Goal: Communication & Community: Answer question/provide support

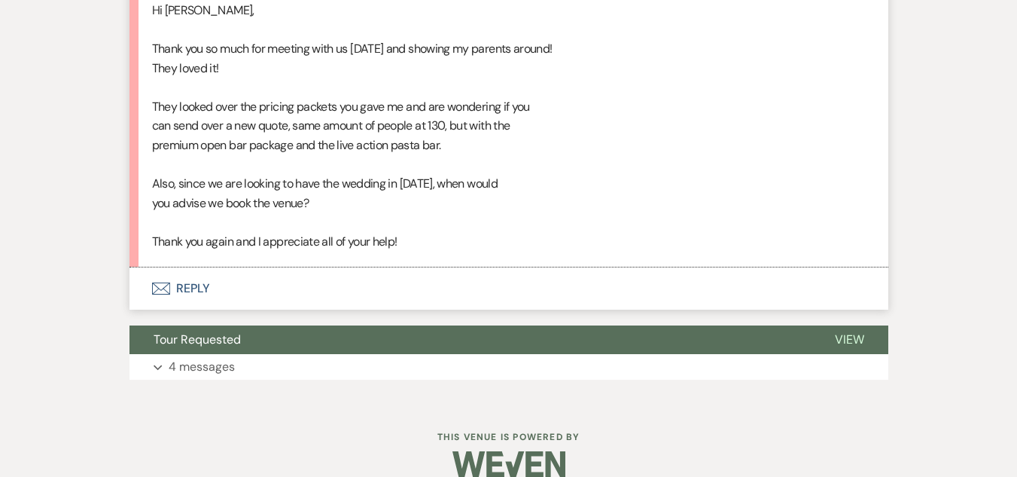
click at [191, 309] on button "Envelope Reply" at bounding box center [508, 288] width 759 height 42
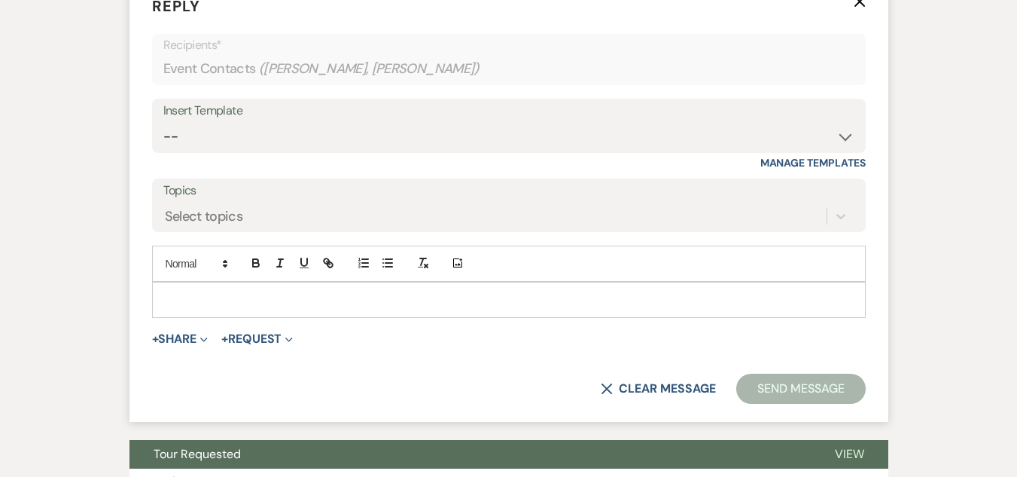
scroll to position [3113, 0]
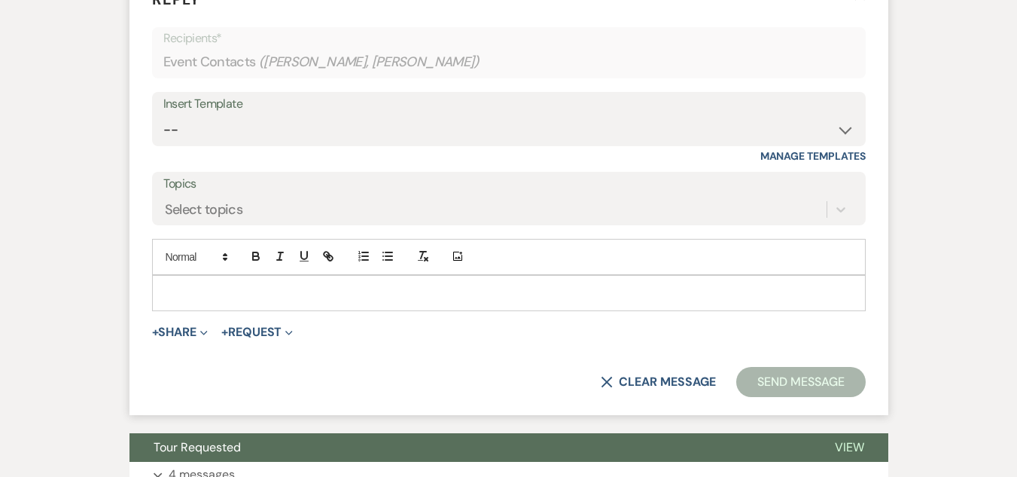
click at [468, 301] on p at bounding box center [509, 293] width 690 height 17
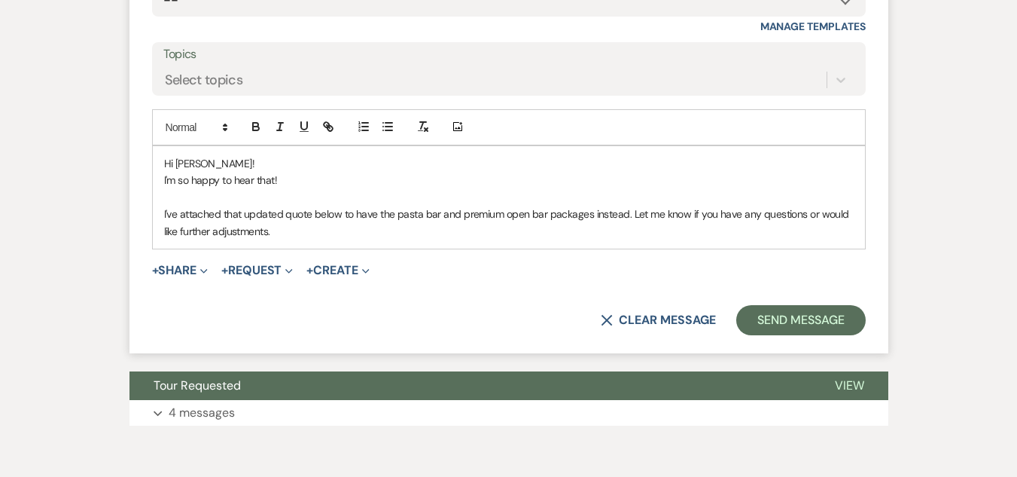
scroll to position [3322, 0]
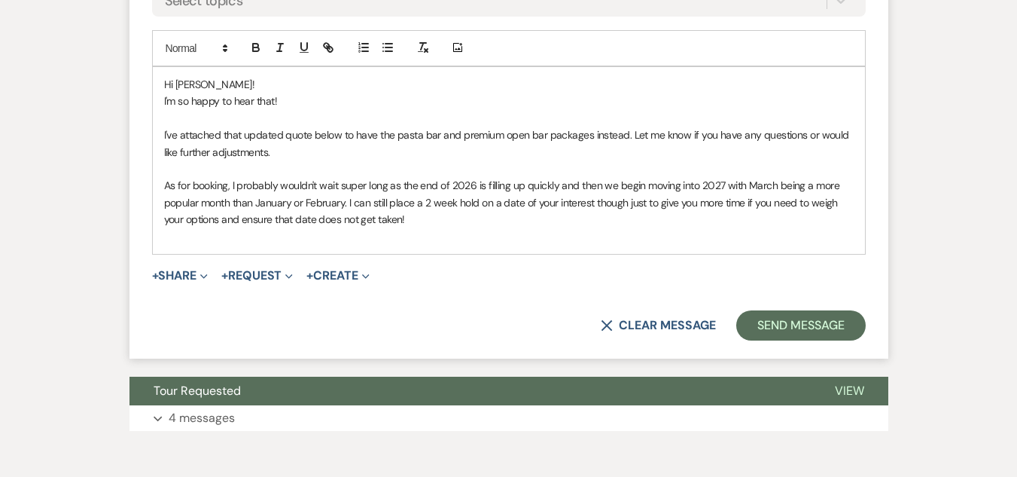
click at [289, 109] on p "I'm so happy to hear that!" at bounding box center [509, 101] width 690 height 17
click at [416, 227] on p "As for booking, I probably wouldn't wait super long as the end of 2026 is filli…" at bounding box center [509, 202] width 690 height 50
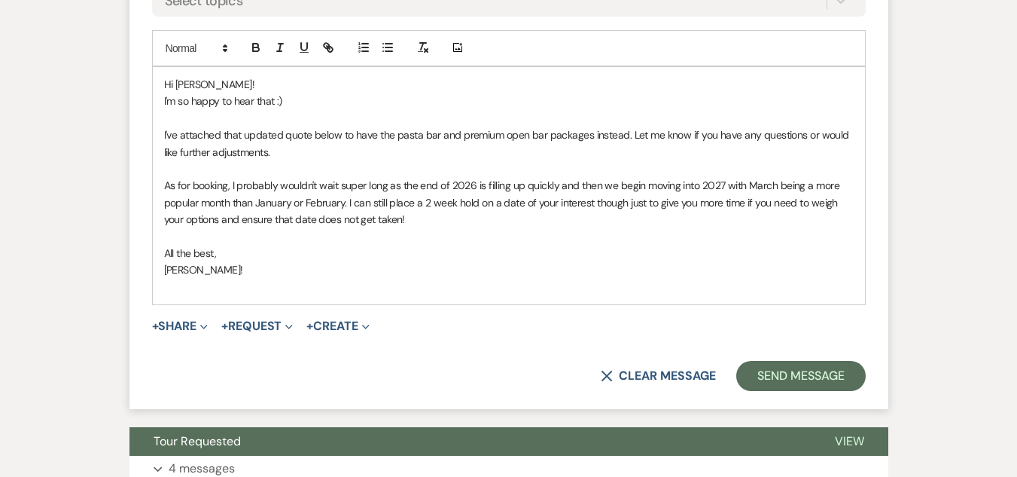
click at [416, 227] on p "As for booking, I probably wouldn't wait super long as the end of 2026 is filli…" at bounding box center [509, 202] width 690 height 50
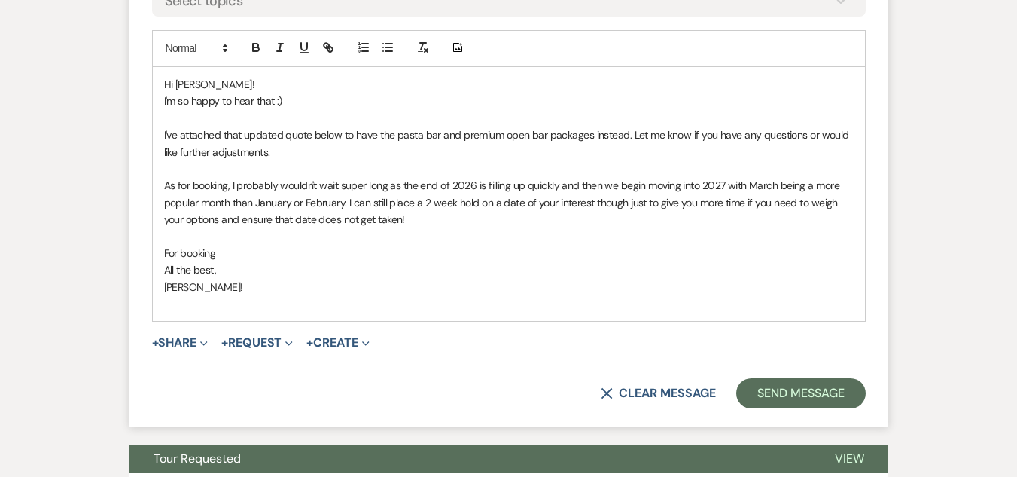
click at [416, 227] on p "As for booking, I probably wouldn't wait super long as the end of 2026 is filli…" at bounding box center [509, 202] width 690 height 50
click at [465, 227] on p "As for booking, I probably wouldn't wait super long as the end of 2026 is filli…" at bounding box center [509, 202] width 690 height 50
drag, startPoint x: 469, startPoint y: 359, endPoint x: 387, endPoint y: 371, distance: 82.9
click at [387, 321] on div "Hi Brooke! I'm so happy to hear that :) I've attached that updated quote below …" at bounding box center [509, 194] width 712 height 254
click at [426, 227] on p "As for booking, I probably wouldn't wait super long as the end of 2026 is filli…" at bounding box center [509, 202] width 690 height 50
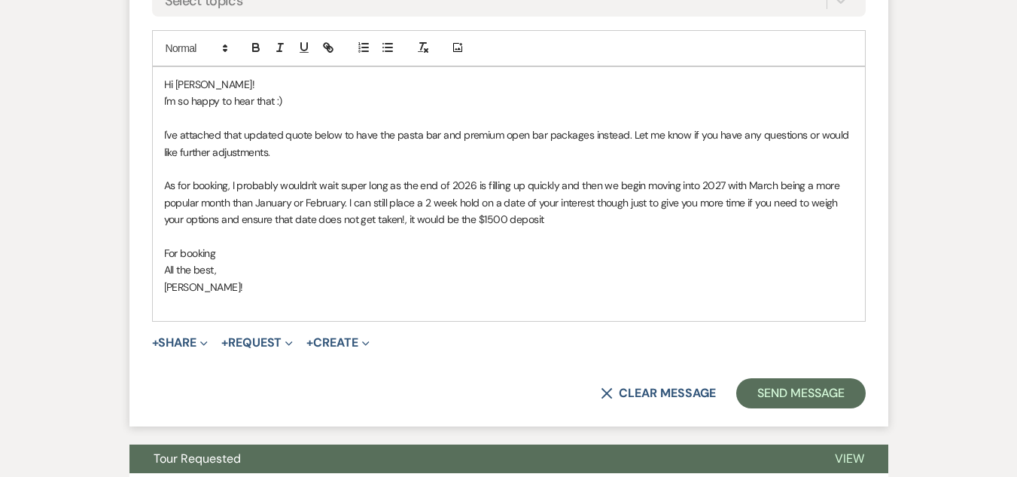
click at [416, 227] on p "As for booking, I probably wouldn't wait super long as the end of 2026 is filli…" at bounding box center [509, 202] width 690 height 50
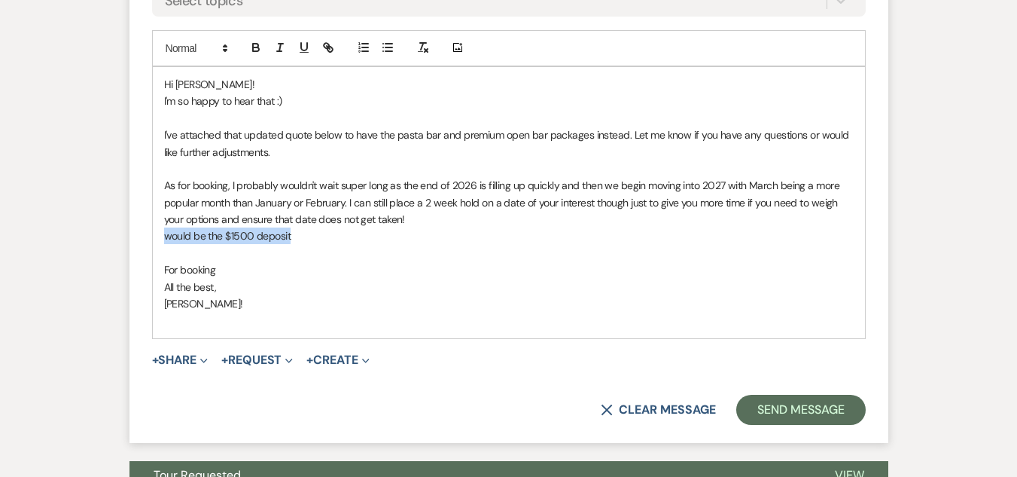
drag, startPoint x: 294, startPoint y: 373, endPoint x: 163, endPoint y: 370, distance: 131.0
click at [164, 244] on p "would be the $1500 deposit" at bounding box center [509, 235] width 690 height 17
copy p "would be the $1500 deposit"
click at [221, 278] on p "For booking" at bounding box center [509, 269] width 690 height 17
click at [160, 338] on div "Hi Brooke! I'm so happy to hear that :) I've attached that updated quote below …" at bounding box center [509, 202] width 712 height 271
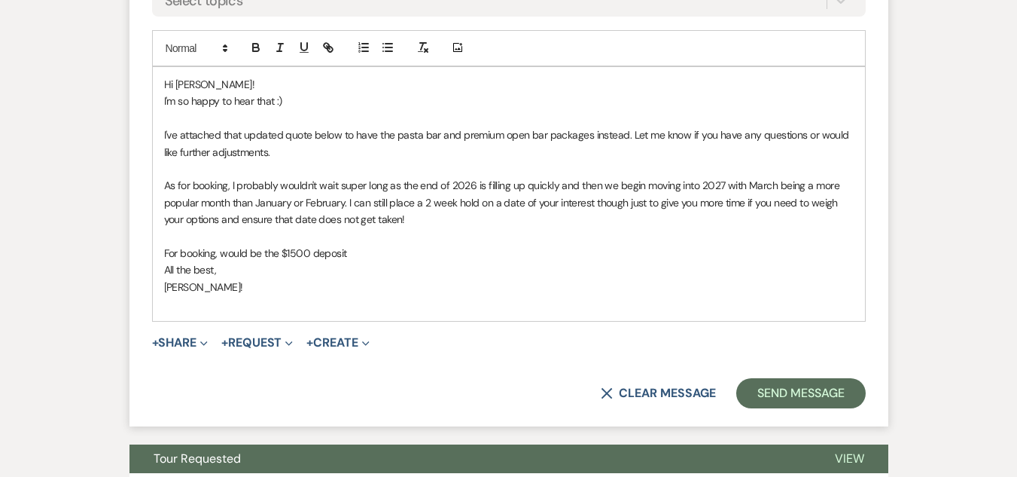
click at [160, 321] on div "Hi Brooke! I'm so happy to hear that :) I've attached that updated quote below …" at bounding box center [509, 194] width 712 height 254
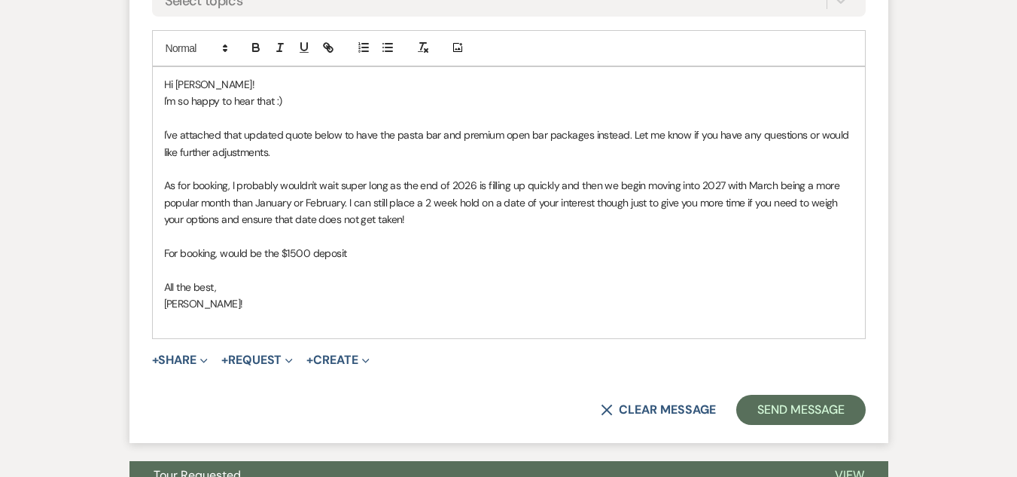
click at [368, 261] on p "For booking, would be the $1500 deposit" at bounding box center [509, 253] width 690 height 17
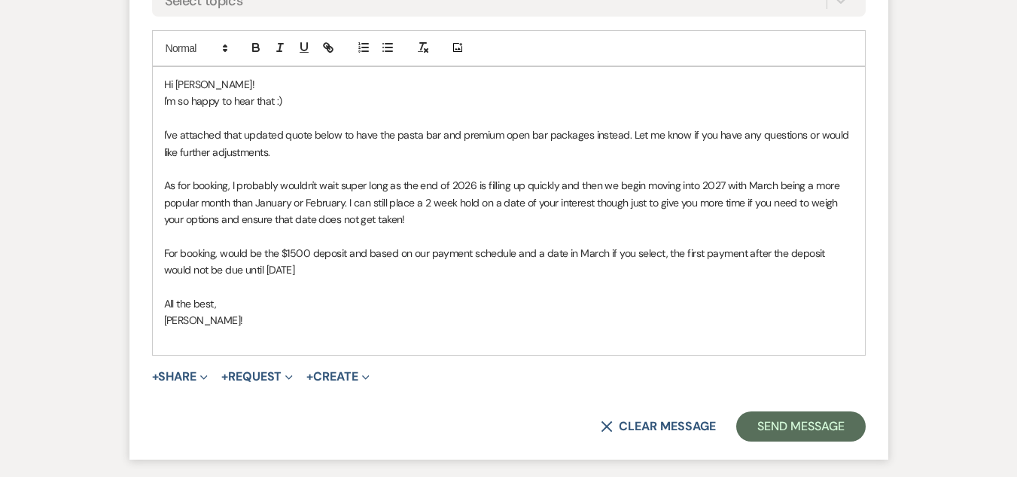
click at [223, 279] on p "For booking, would be the $1500 deposit and based on our payment schedule and a…" at bounding box center [509, 262] width 690 height 34
click at [358, 279] on p "For booking, it would be the $1500 deposit and based on our payment schedule an…" at bounding box center [509, 262] width 690 height 34
click at [288, 279] on p "For booking, it would be the $1500 deposit. Based on our payment schedule and a…" at bounding box center [509, 262] width 690 height 34
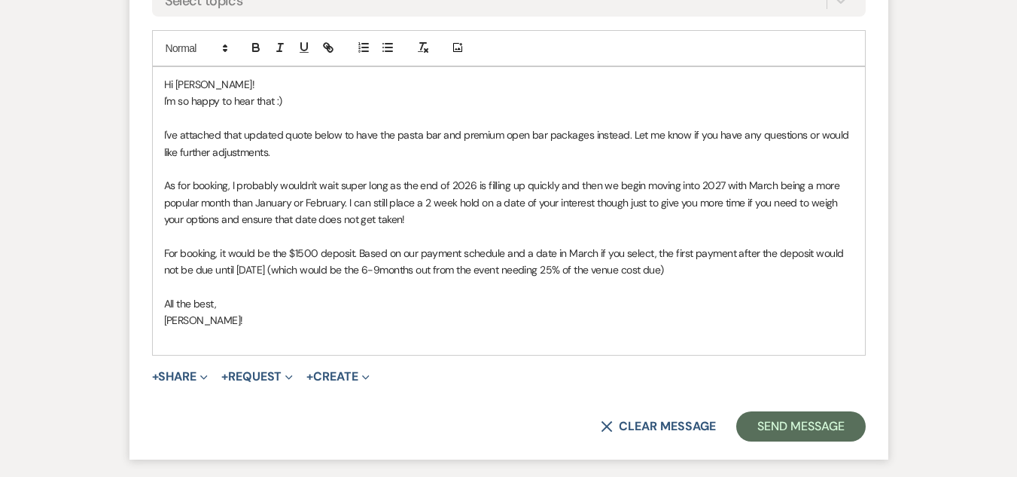
click at [688, 279] on p "For booking, it would be the $1500 deposit. Based on our payment schedule and a…" at bounding box center [509, 262] width 690 height 34
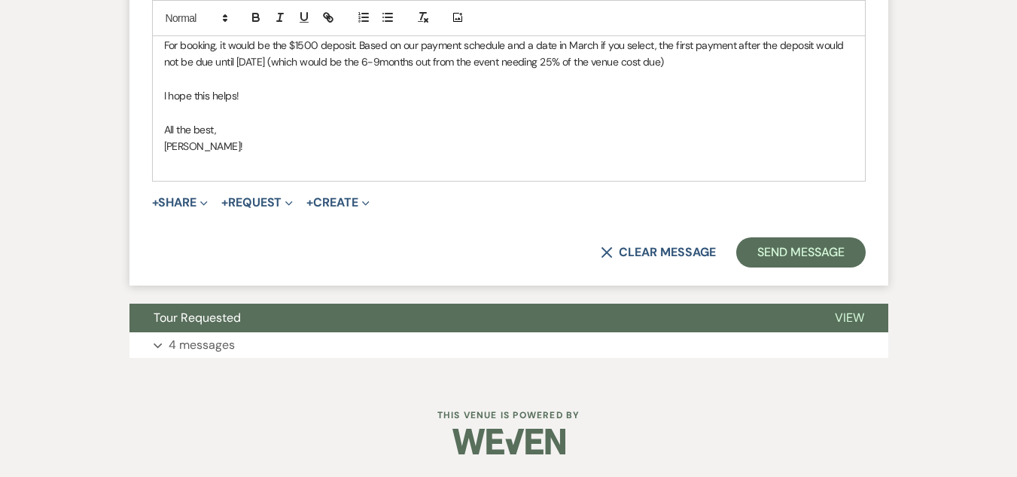
scroll to position [3558, 0]
click at [790, 267] on button "Send Message" at bounding box center [800, 252] width 129 height 30
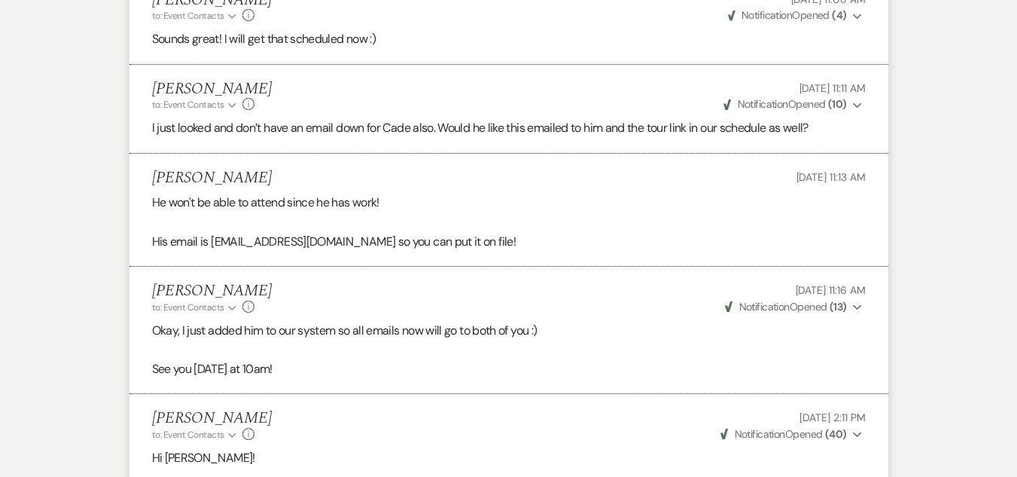
scroll to position [0, 0]
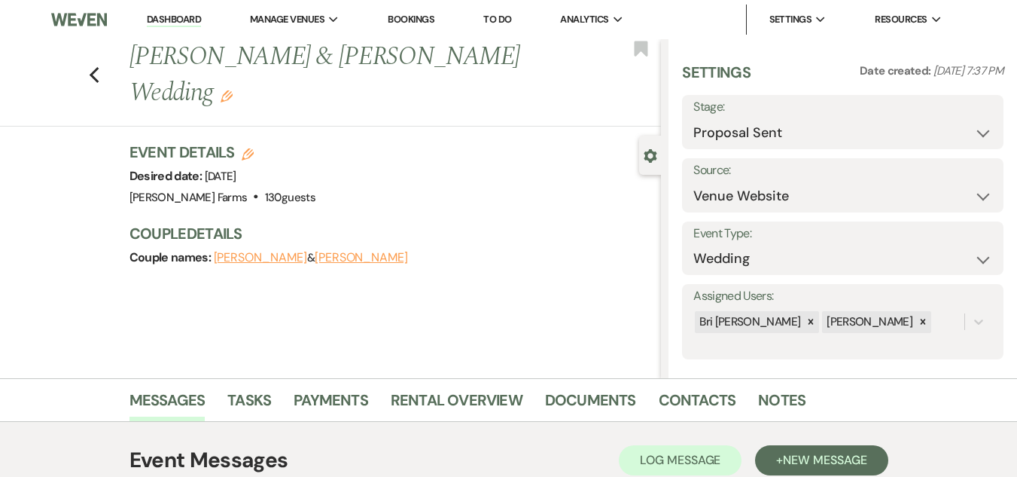
click at [178, 20] on link "Dashboard" at bounding box center [174, 20] width 54 height 14
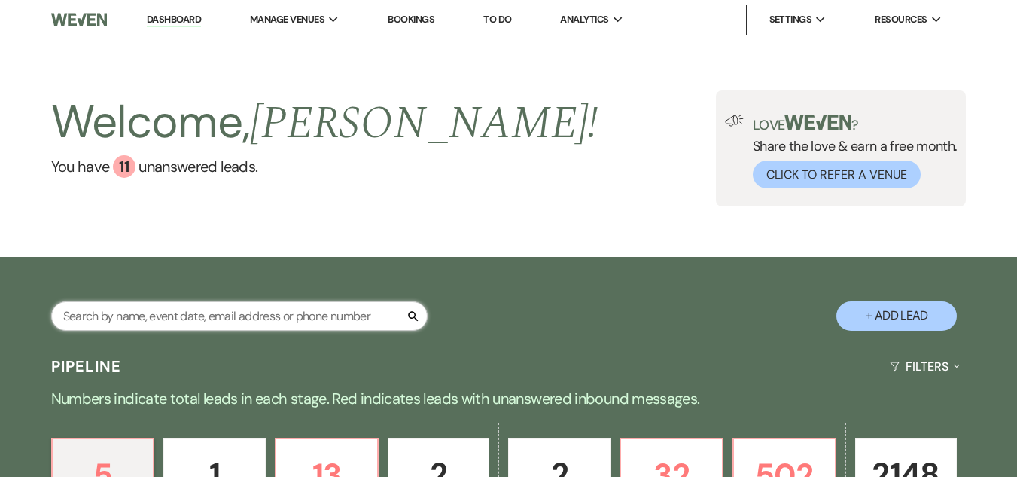
click at [93, 313] on input "text" at bounding box center [239, 315] width 376 height 29
type input "adria"
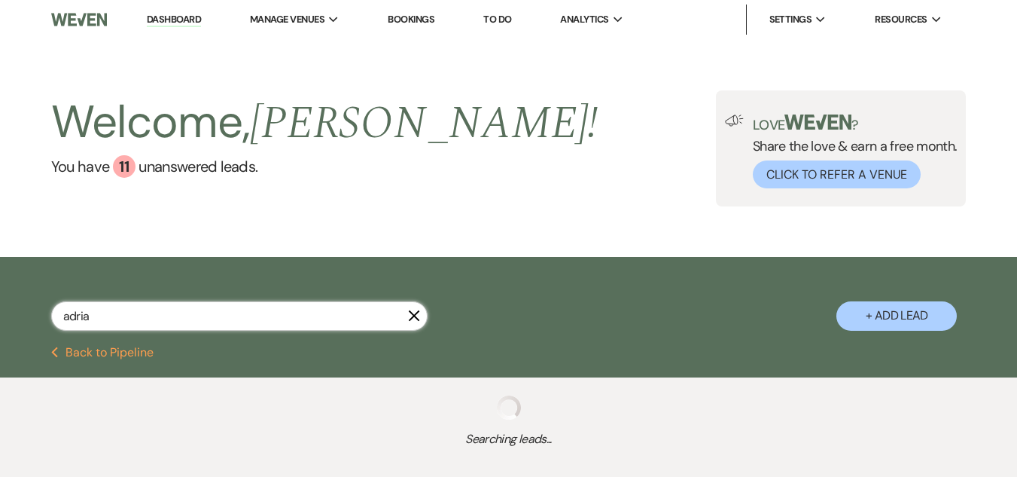
select select "6"
select select "8"
select select "5"
select select "8"
select select "5"
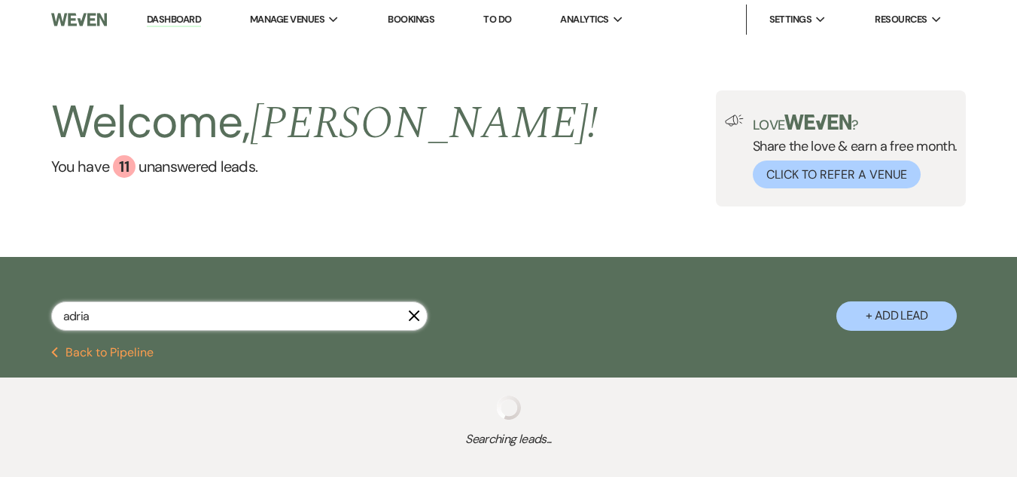
select select "8"
select select "5"
select select "8"
select select "1"
select select "8"
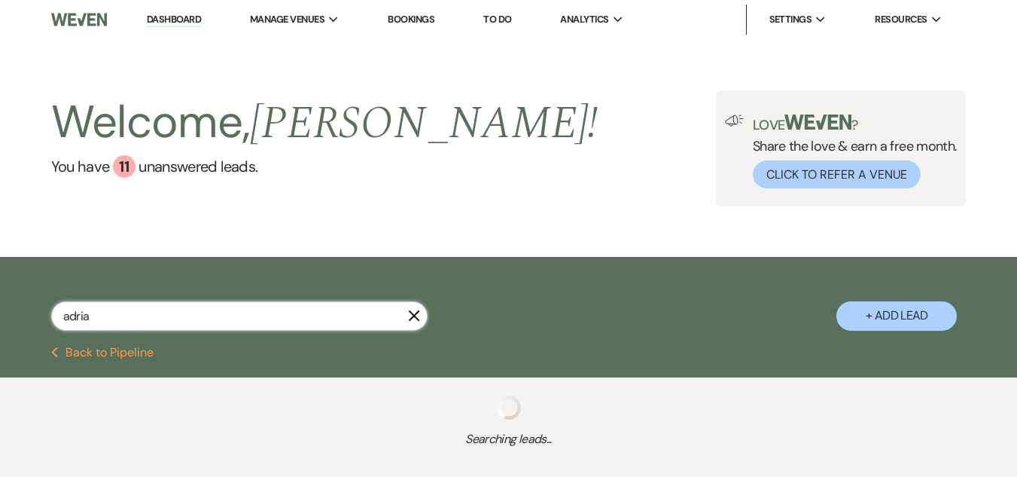
select select "5"
select select "8"
select select "1"
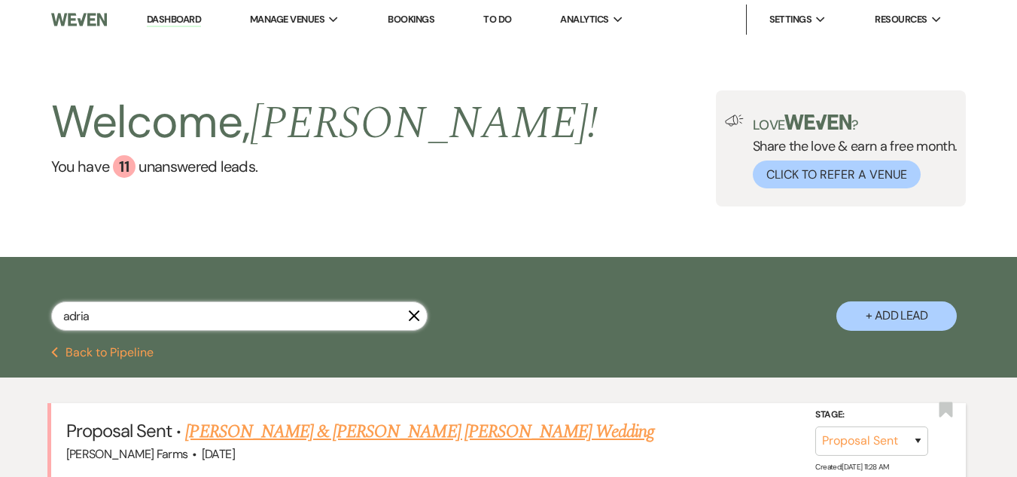
type input "adria"
click at [266, 442] on link "Adriana Vallenari & Connor Kriegel's Wedding" at bounding box center [419, 431] width 469 height 27
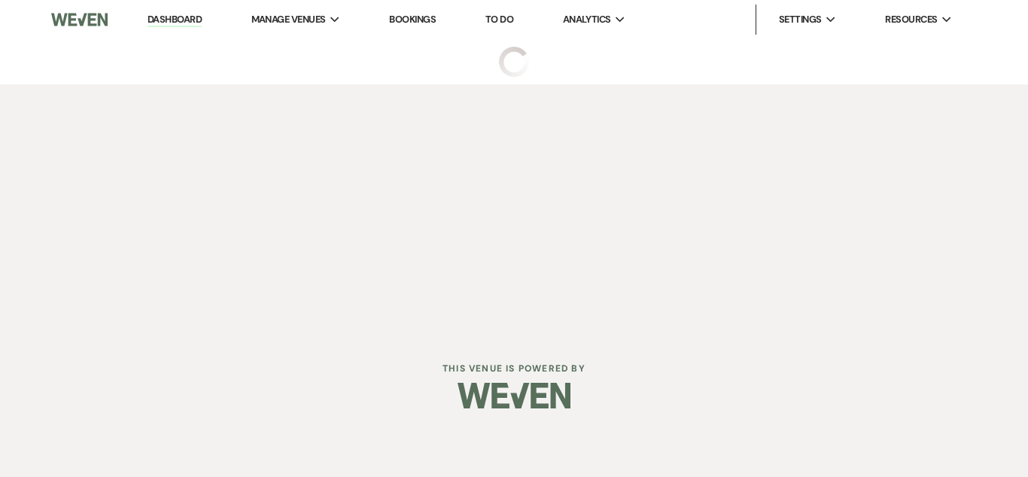
select select "6"
select select "5"
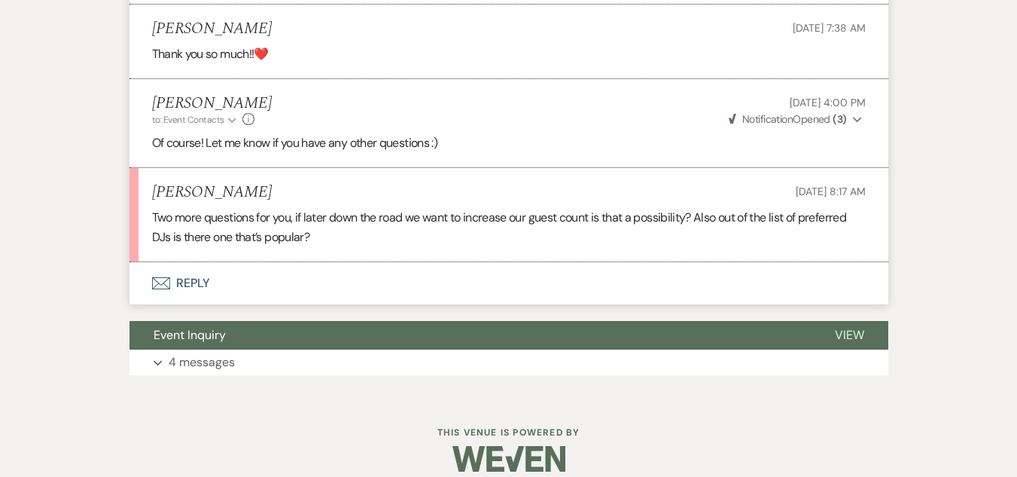
scroll to position [1799, 0]
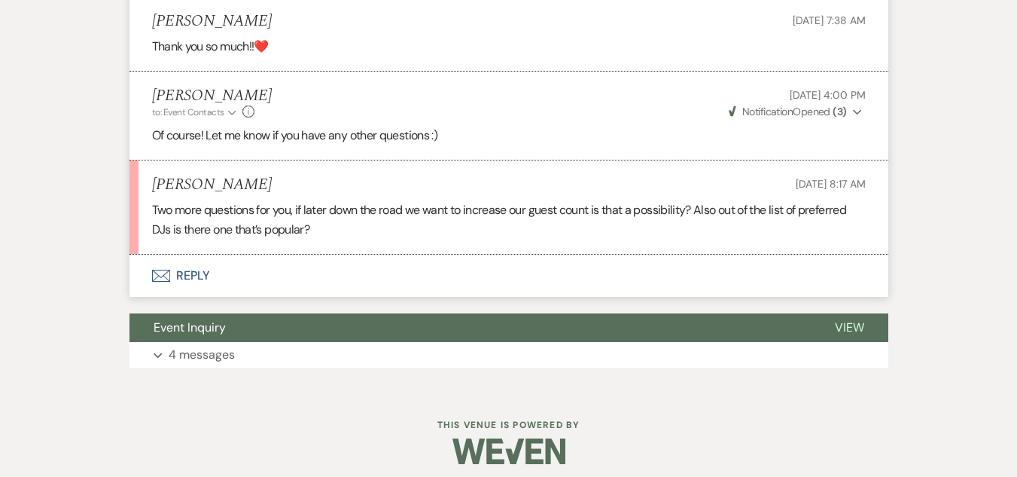
click at [253, 297] on button "Envelope Reply" at bounding box center [508, 275] width 759 height 42
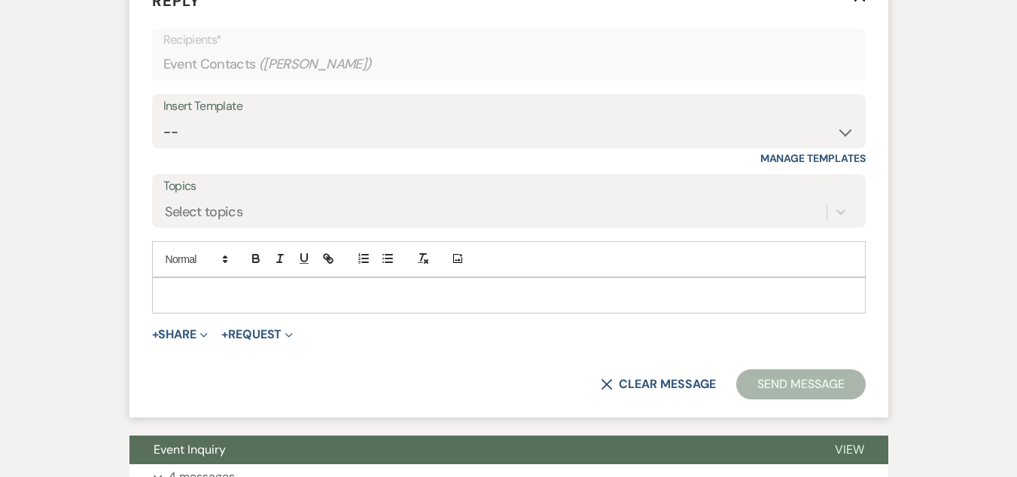
scroll to position [2208, 0]
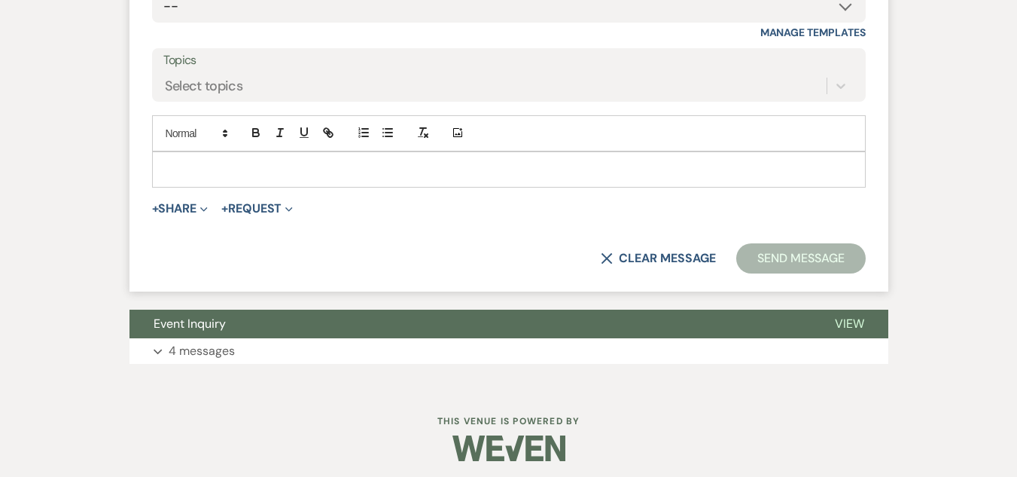
click at [456, 178] on p at bounding box center [509, 169] width 690 height 17
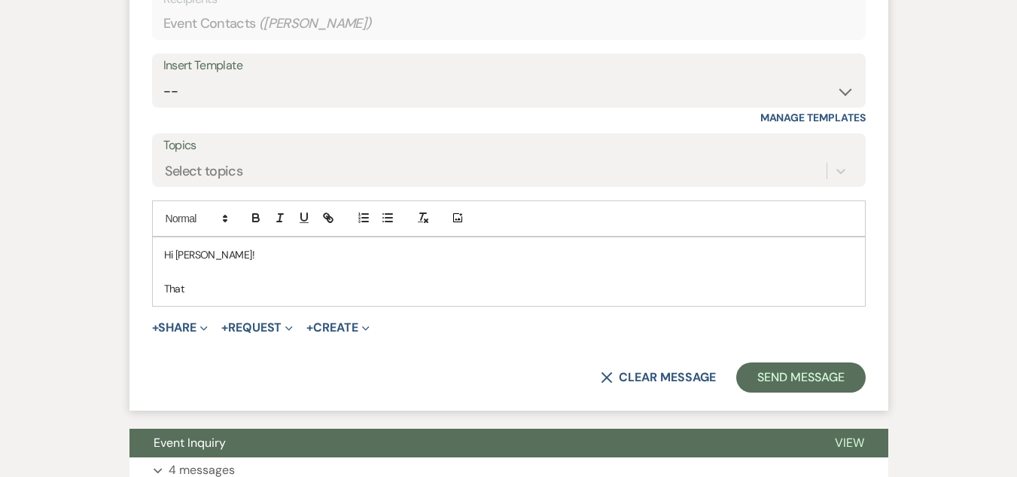
scroll to position [2128, 0]
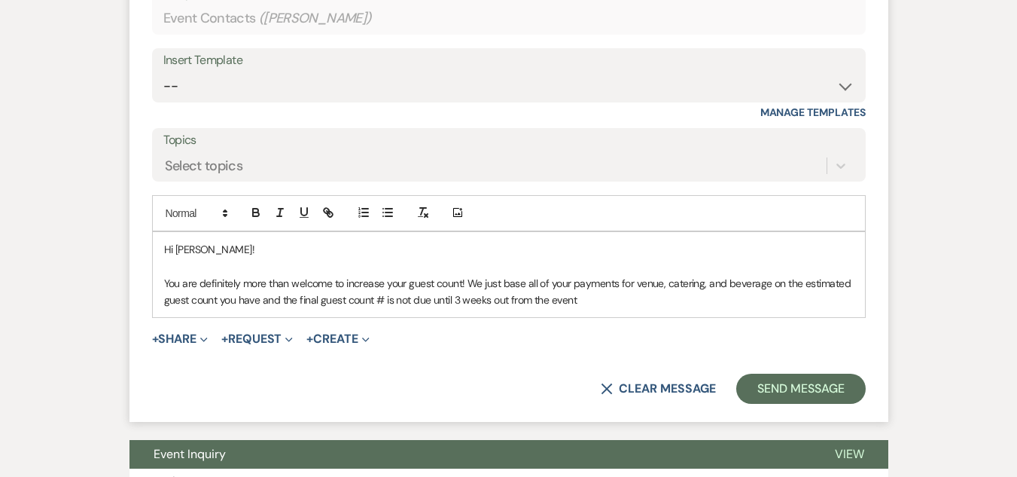
click at [218, 309] on p "You are definitely more than welcome to increase your guest count! We just base…" at bounding box center [509, 292] width 690 height 34
click at [599, 309] on p "You are definitely more than welcome to increase your guest count! We just base…" at bounding box center [509, 292] width 690 height 34
click at [588, 309] on p "You are definitely more than welcome to increase your guest count! We just base…" at bounding box center [509, 292] width 690 height 34
click at [605, 309] on p "You are definitely more than welcome to increase your guest count! We just base…" at bounding box center [509, 292] width 690 height 34
click at [659, 309] on p "You are definitely more than welcome to increase your guest count! We just base…" at bounding box center [509, 292] width 690 height 34
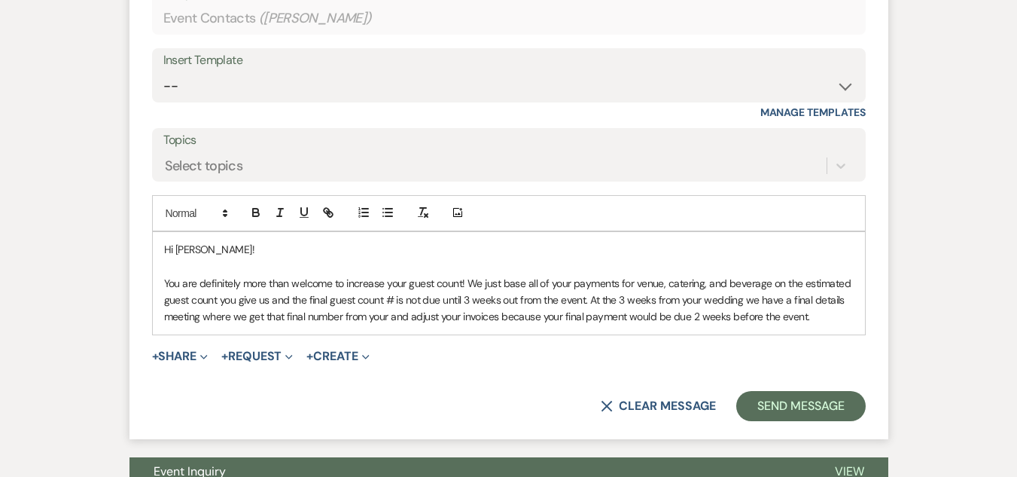
drag, startPoint x: 619, startPoint y: 361, endPoint x: 585, endPoint y: 373, distance: 36.2
click at [585, 325] on p "You are definitely more than welcome to increase your guest count! We just base…" at bounding box center [509, 300] width 690 height 50
click at [270, 325] on p "You are definitely more than welcome to increase your guest count! We just base…" at bounding box center [509, 300] width 690 height 50
click at [379, 325] on p "You are definitely more than welcome to increase your guest count! We just base…" at bounding box center [509, 300] width 690 height 50
click at [561, 325] on p "You are definitely more than welcome to increase your guest count! We just base…" at bounding box center [509, 300] width 690 height 50
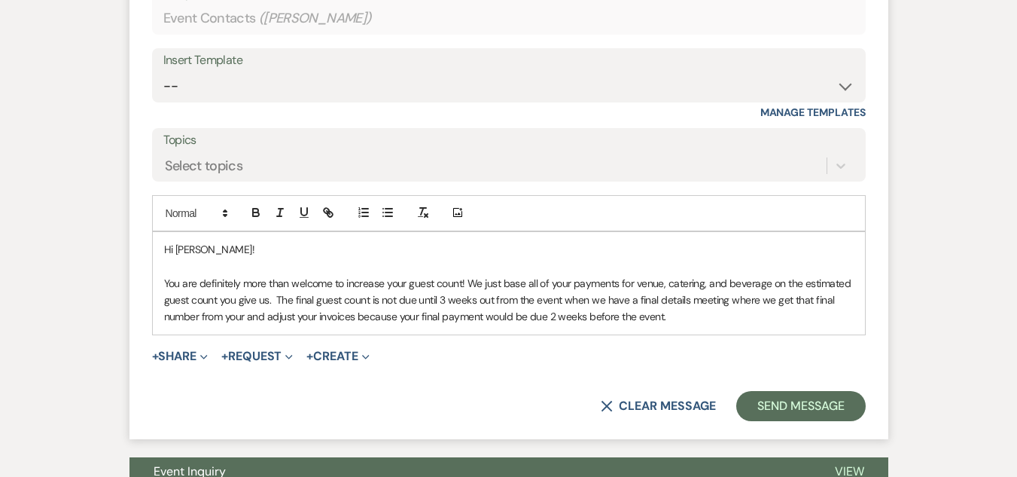
click at [724, 325] on p "You are definitely more than welcome to increase your guest count! We just base…" at bounding box center [509, 300] width 690 height 50
click at [205, 325] on p "You are definitely more than welcome to increase your guest count! We just base…" at bounding box center [509, 300] width 690 height 50
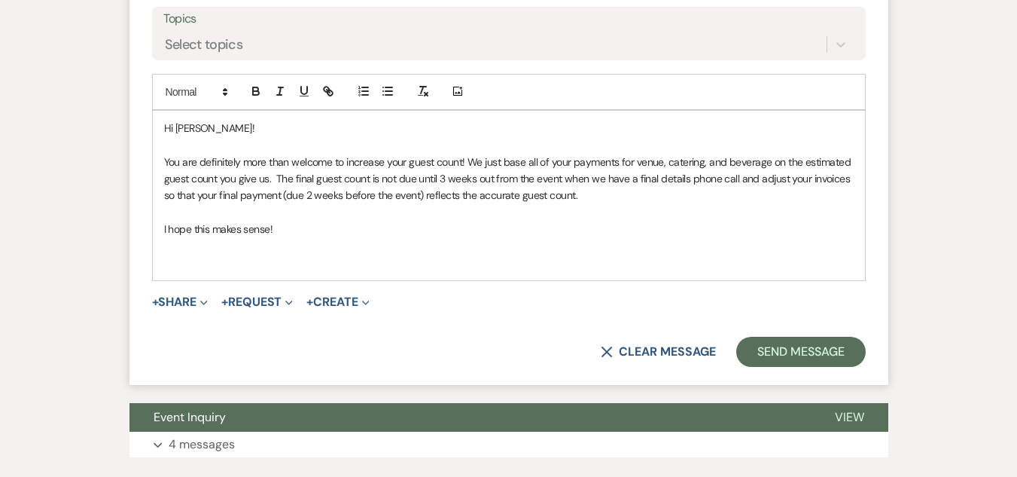
scroll to position [2264, 0]
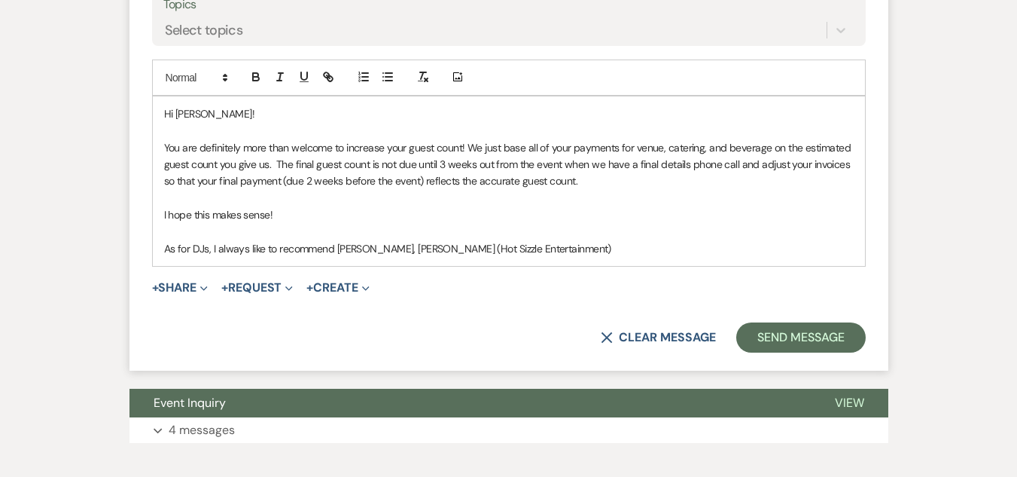
click at [388, 257] on p "As for DJs, I always like to recommend RJ Nunziata, Joel Avena (Hot Sizzle Ente…" at bounding box center [509, 248] width 690 height 17
click at [678, 257] on p "As for DJs, I always like to recommend RJ Nunziata (The Eastcoast DJs), Joel Av…" at bounding box center [509, 248] width 690 height 17
click at [486, 257] on p "As for DJs, I always like to recommend RJ Nunziata (The Eastcoast DJs), Joel Av…" at bounding box center [509, 248] width 690 height 17
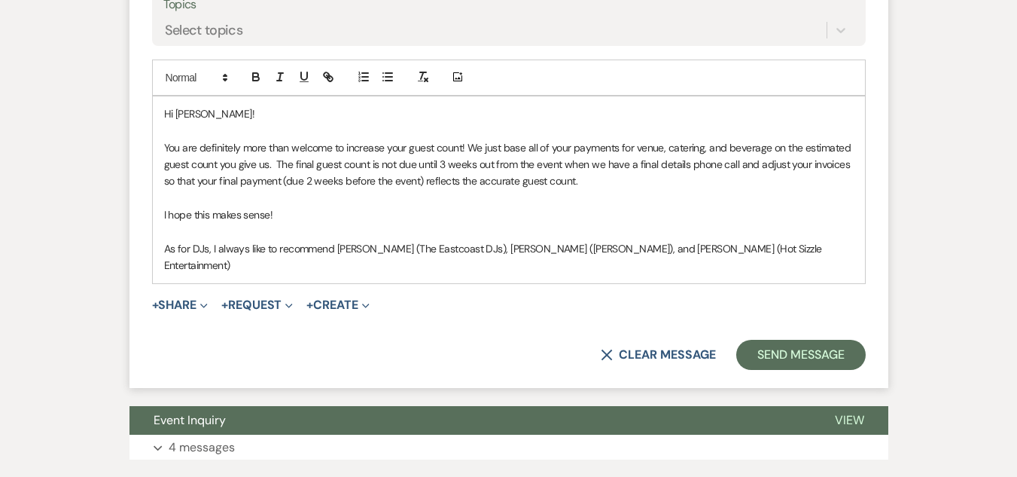
drag, startPoint x: 798, startPoint y: 329, endPoint x: 800, endPoint y: 320, distance: 9.3
click at [800, 274] on p "As for DJs, I always like to recommend RJ Nunziata (The Eastcoast DJs), Michael…" at bounding box center [509, 257] width 690 height 34
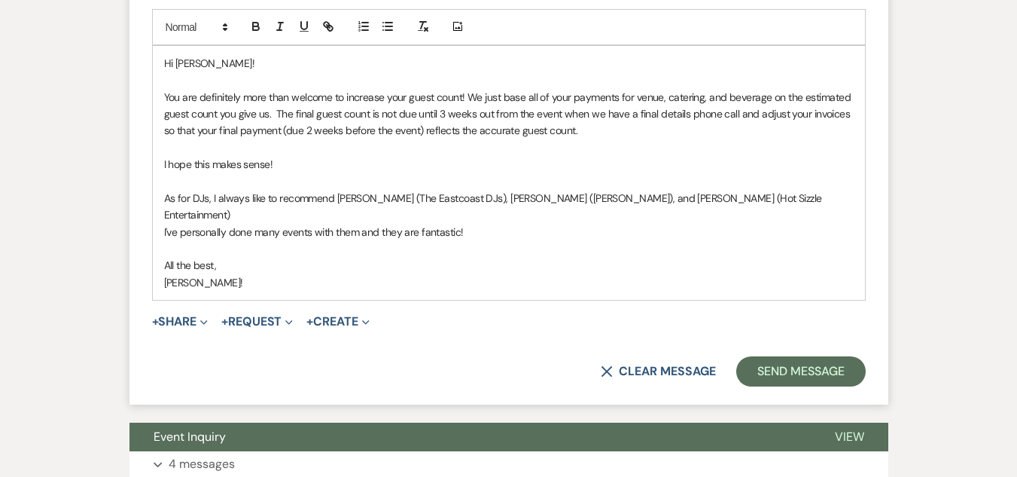
scroll to position [2349, 0]
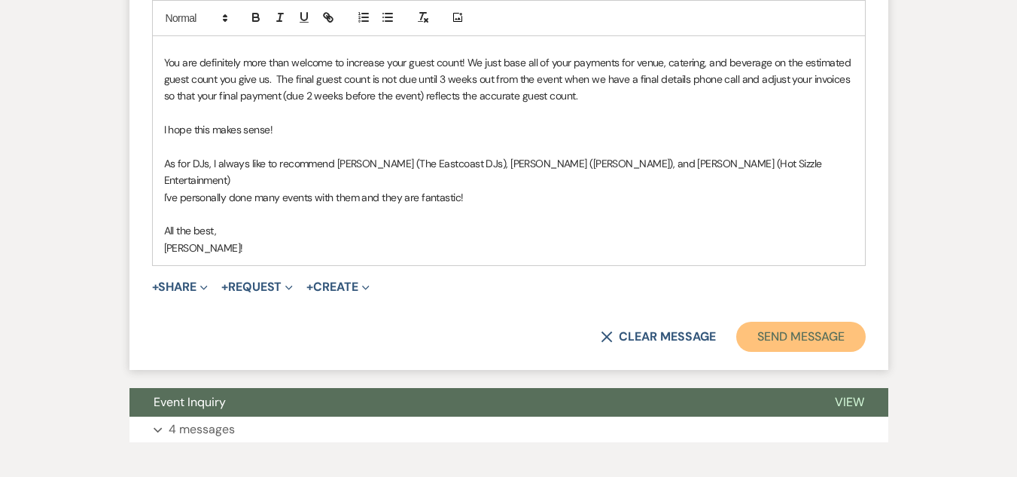
click at [839, 352] on button "Send Message" at bounding box center [800, 336] width 129 height 30
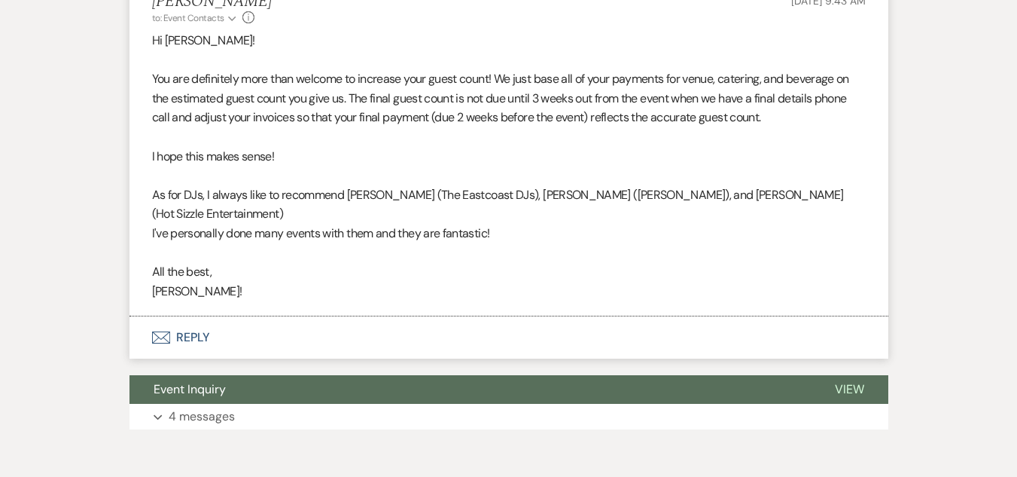
scroll to position [2063, 0]
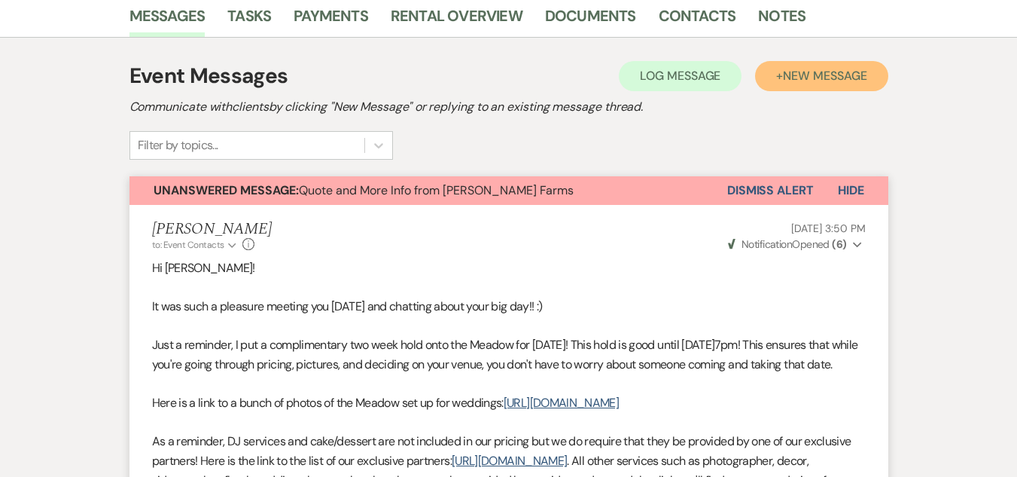
click at [842, 79] on span "New Message" at bounding box center [825, 76] width 84 height 16
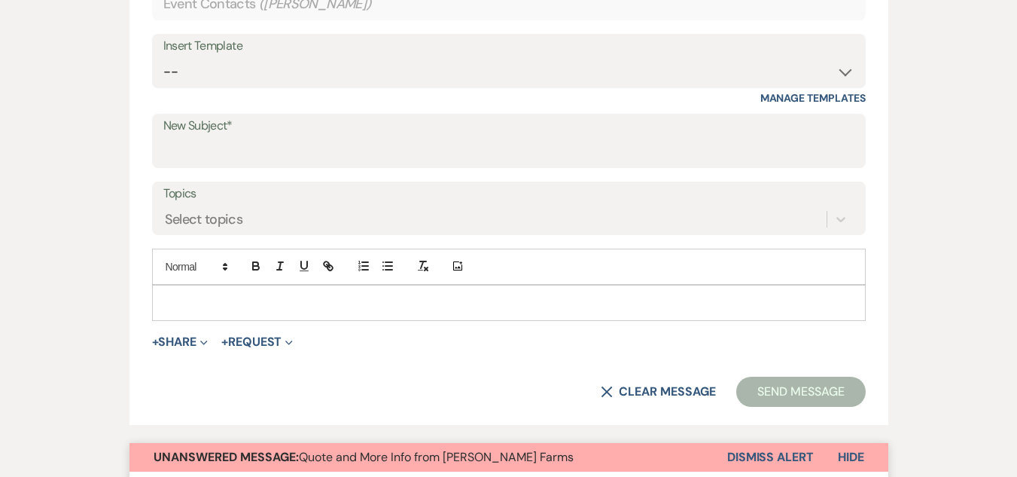
scroll to position [667, 0]
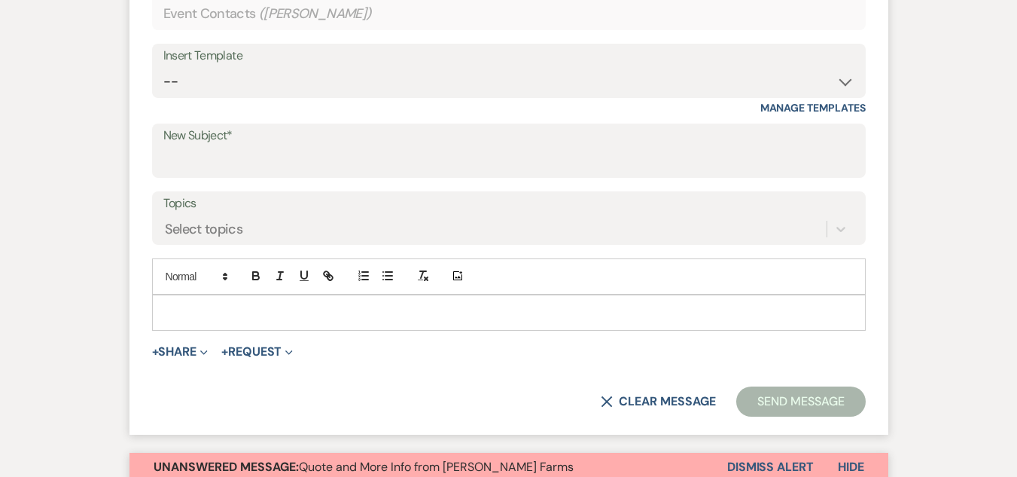
click at [400, 108] on div "Insert Template -- Tour Request Response Follow Up Contract (Pre-Booked Leads) …" at bounding box center [509, 79] width 714 height 71
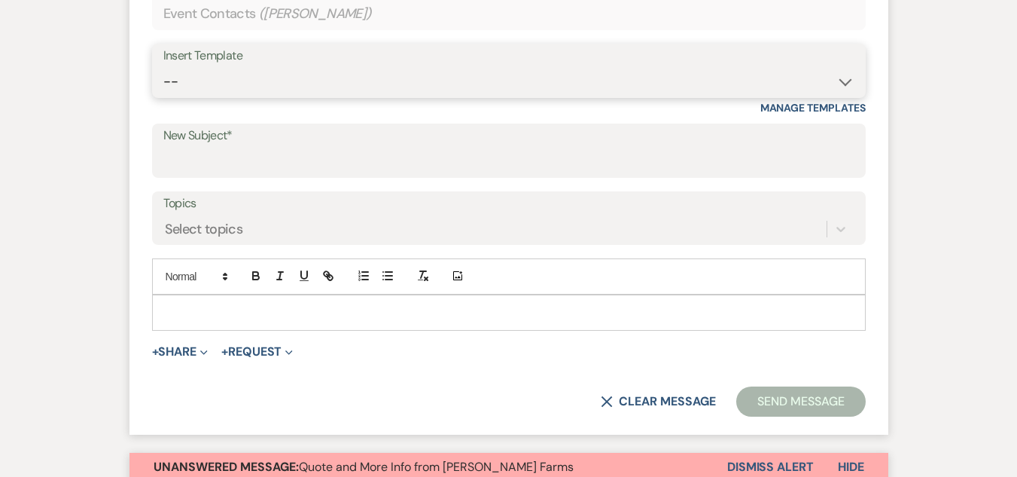
click at [393, 90] on select "-- Tour Request Response Follow Up Contract (Pre-Booked Leads) Weven Planning P…" at bounding box center [508, 81] width 691 height 29
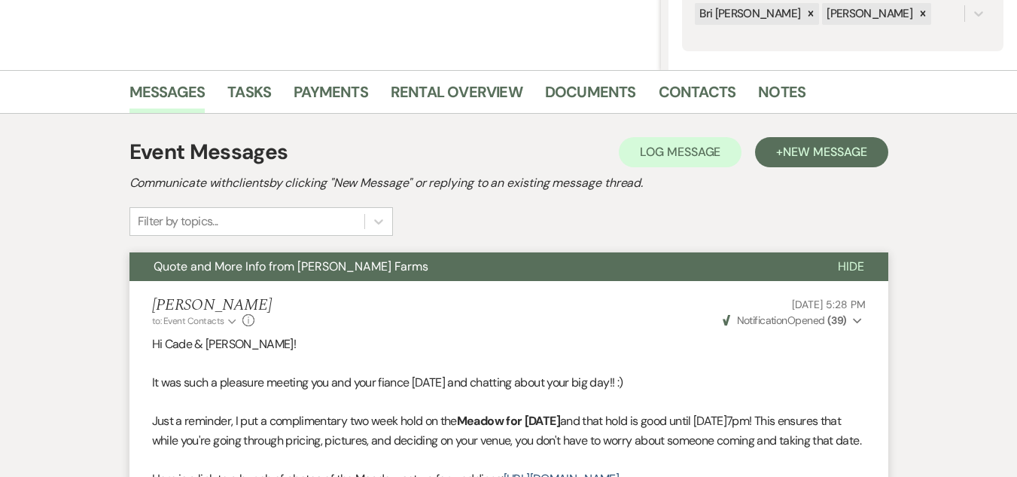
scroll to position [107, 0]
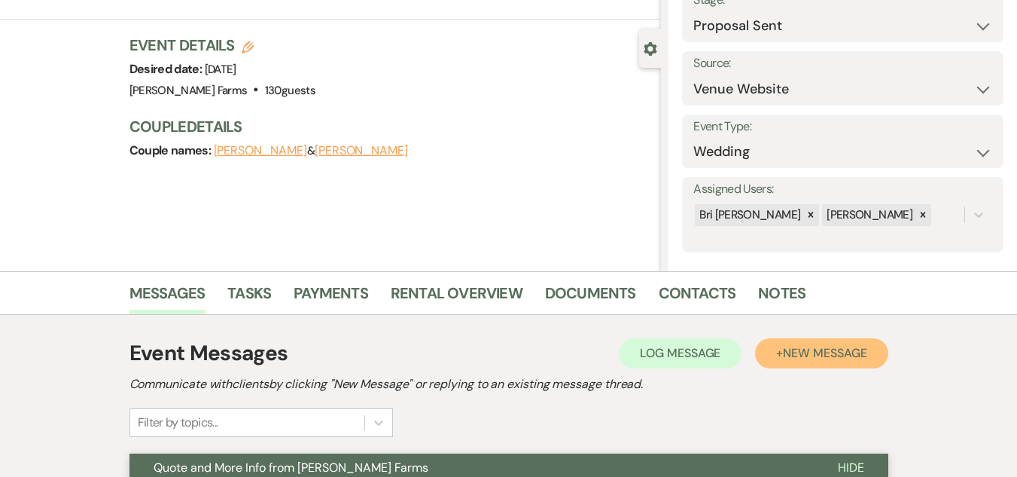
click at [847, 346] on span "New Message" at bounding box center [825, 353] width 84 height 16
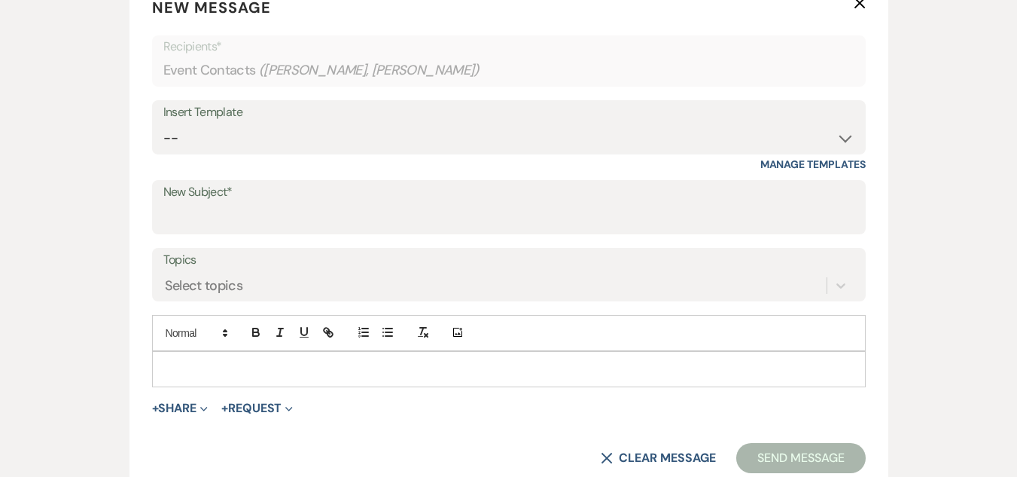
scroll to position [589, 0]
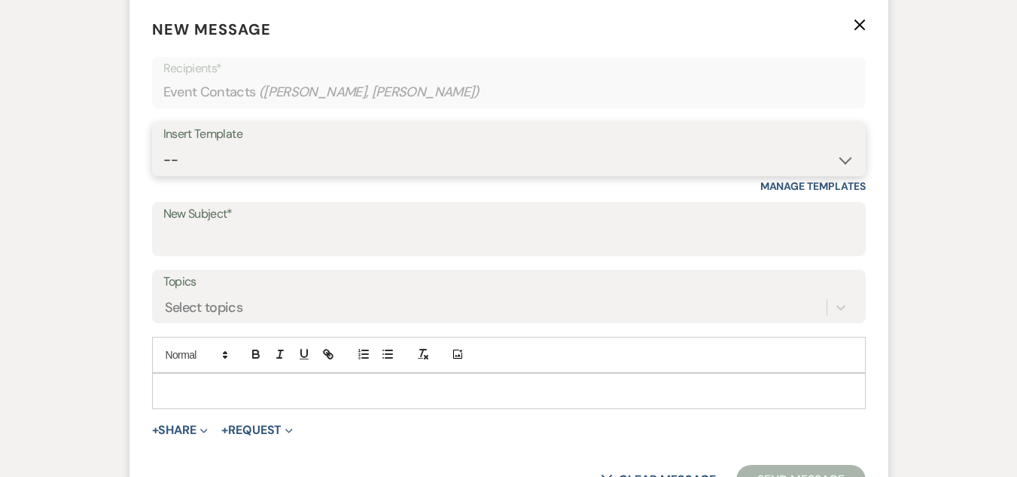
click at [602, 155] on select "-- Tour Request Response Follow Up Contract (Pre-Booked Leads) Weven Planning P…" at bounding box center [508, 159] width 691 height 29
click at [864, 25] on icon "X" at bounding box center [860, 25] width 12 height 12
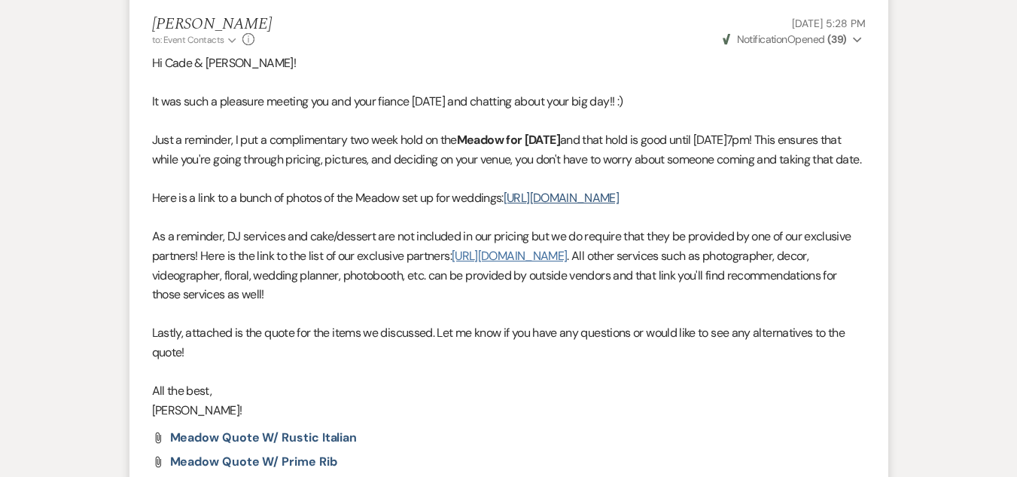
click at [532, 263] on link "https://www.schnepffarmsweddings.com/vendors" at bounding box center [509, 256] width 115 height 16
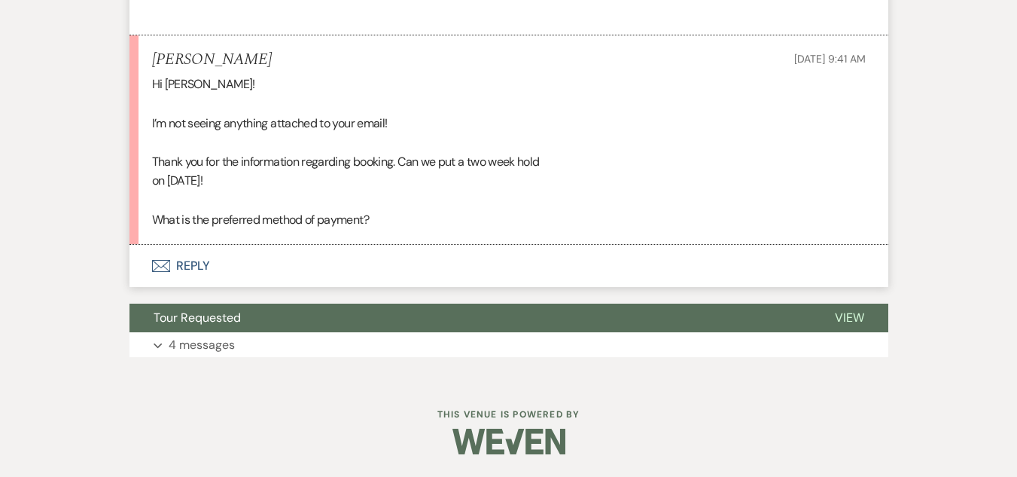
scroll to position [3489, 0]
click at [189, 287] on button "Envelope Reply" at bounding box center [508, 266] width 759 height 42
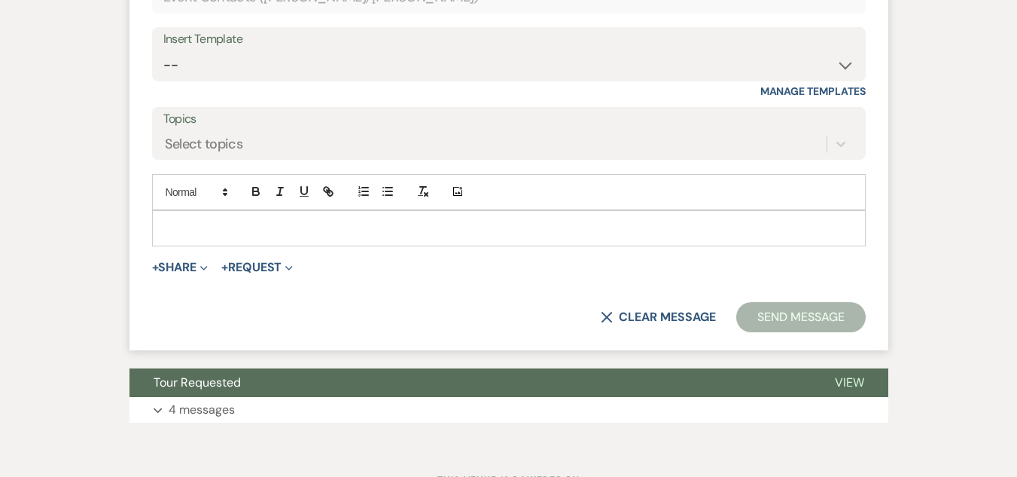
scroll to position [3819, 0]
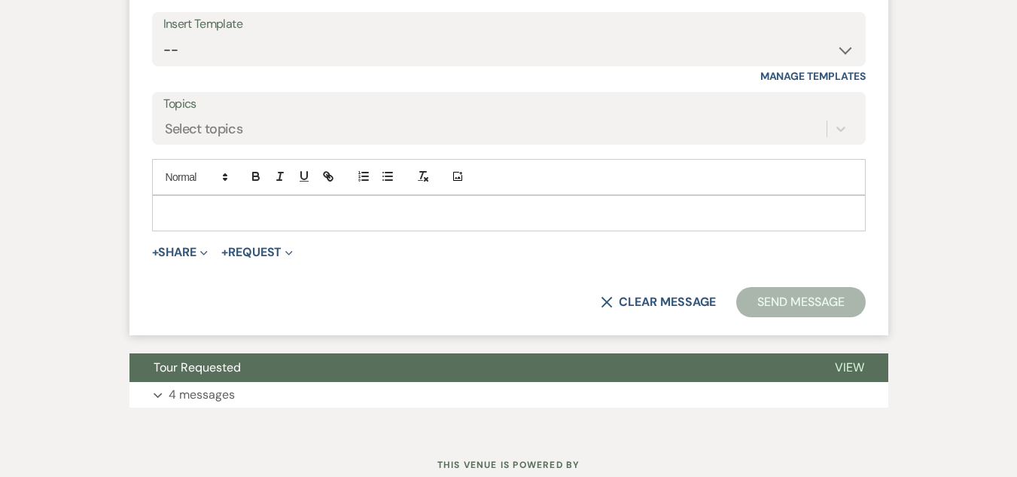
click at [427, 230] on div at bounding box center [509, 213] width 712 height 35
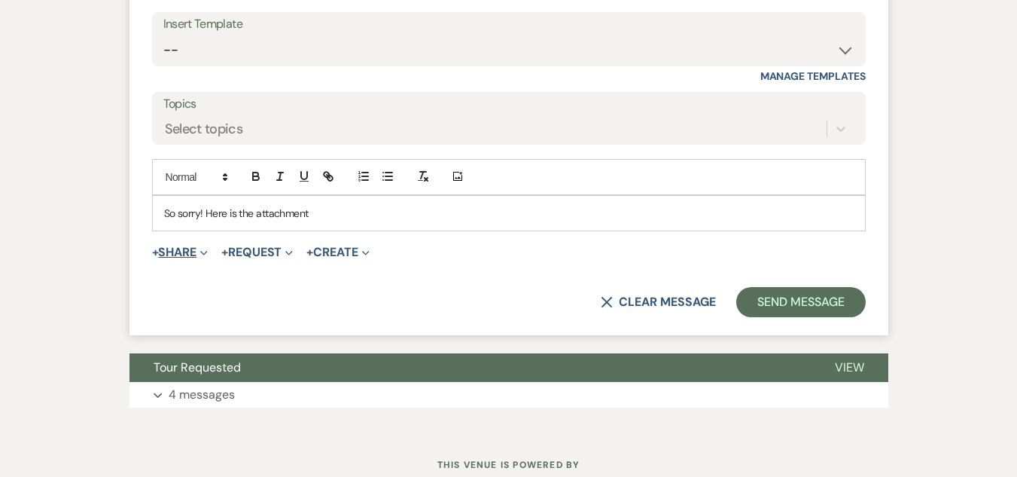
click at [208, 257] on icon "Expand" at bounding box center [204, 253] width 8 height 8
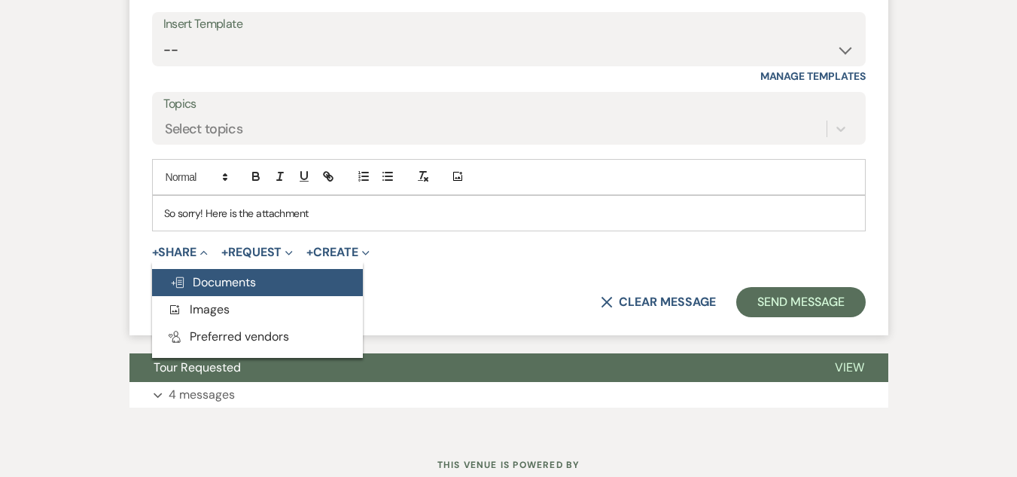
click at [214, 290] on span "Doc Upload Documents" at bounding box center [213, 282] width 86 height 16
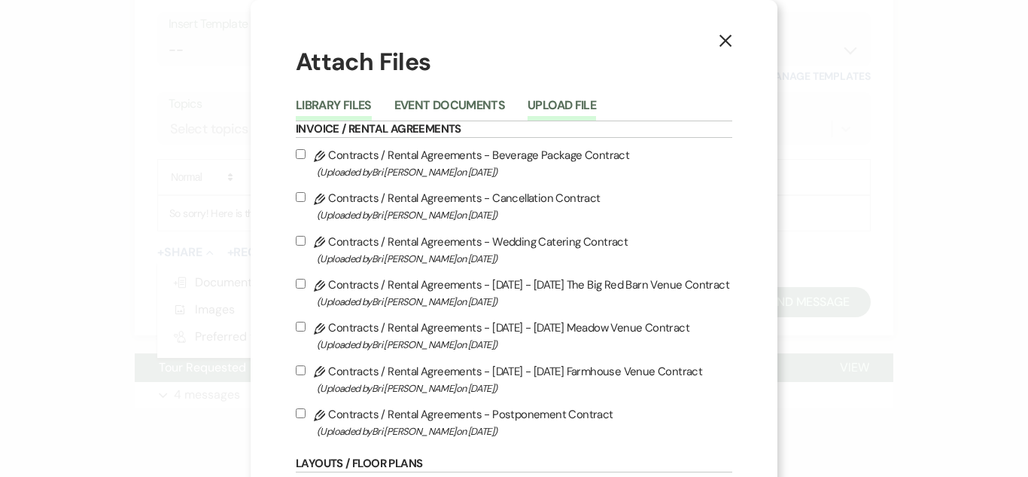
click at [546, 99] on button "Upload File" at bounding box center [562, 109] width 69 height 21
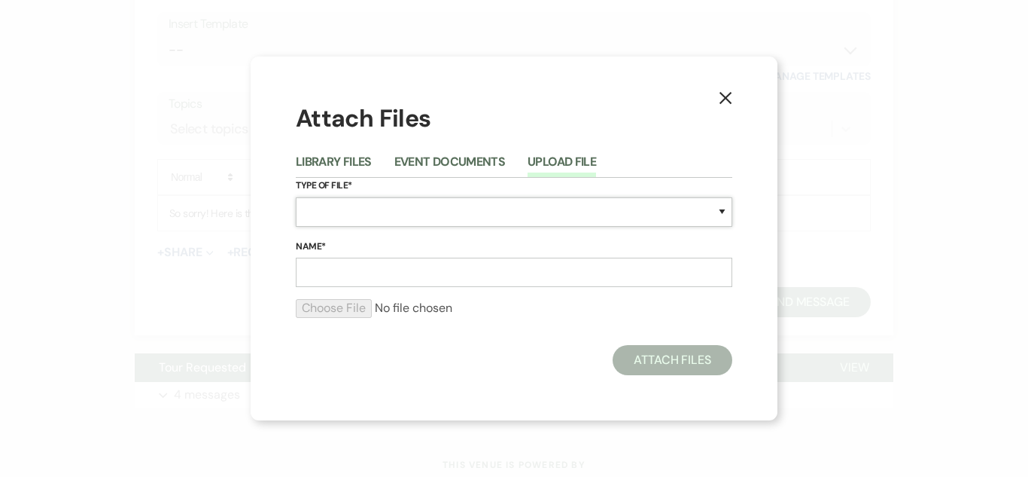
click at [405, 212] on select "Special Event Insurance Vendor Certificate of Insurance Contracts / Rental Agre…" at bounding box center [514, 211] width 437 height 29
select select "8"
click at [296, 197] on select "Special Event Insurance Vendor Certificate of Insurance Contracts / Rental Agre…" at bounding box center [514, 211] width 437 height 29
click at [332, 269] on input "Name*" at bounding box center [514, 271] width 437 height 29
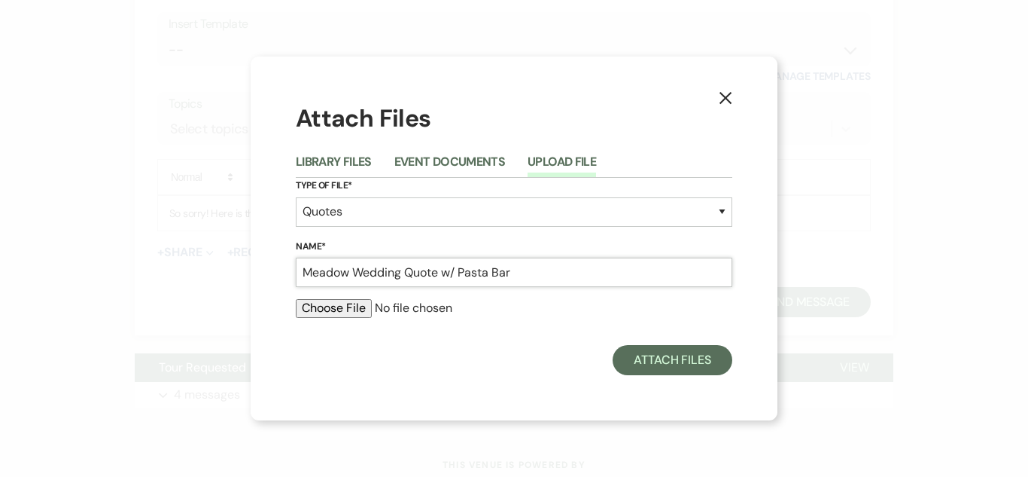
type input "Meadow Wedding Quote w/ Pasta Bar"
click at [355, 315] on input "file" at bounding box center [514, 308] width 437 height 18
type input "C:\fakepath\Meadow Wedding Quote- Samuelson_Martin (3).pdf"
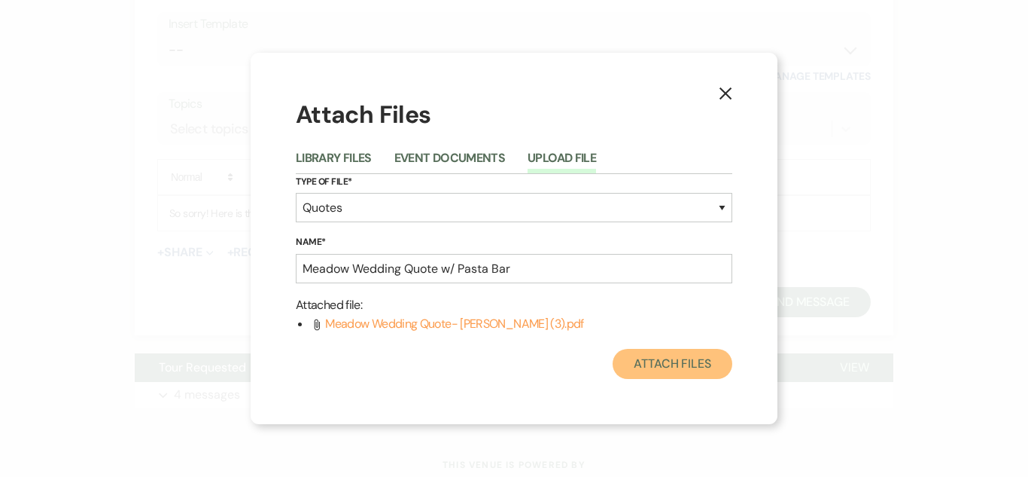
click at [675, 369] on button "Attach Files" at bounding box center [673, 364] width 120 height 30
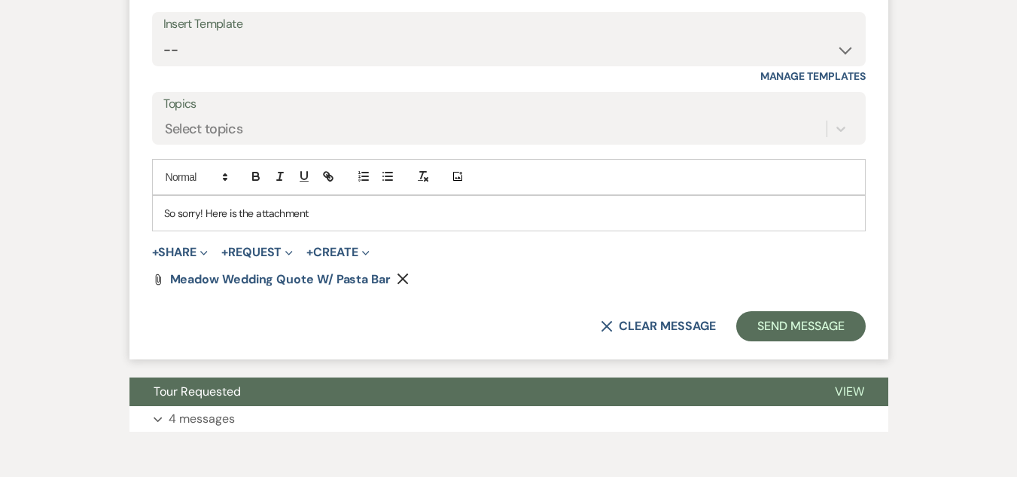
click at [313, 359] on form "Reply X Saving draft... Recipients* Event Contacts ( Cade Martin, Brooke Samuel…" at bounding box center [508, 124] width 759 height 470
click at [310, 287] on span "Meadow Wedding Quote w/ Pasta Bar" at bounding box center [280, 279] width 221 height 16
click at [339, 221] on p "So sorry! Here is the attachment" at bounding box center [509, 213] width 690 height 17
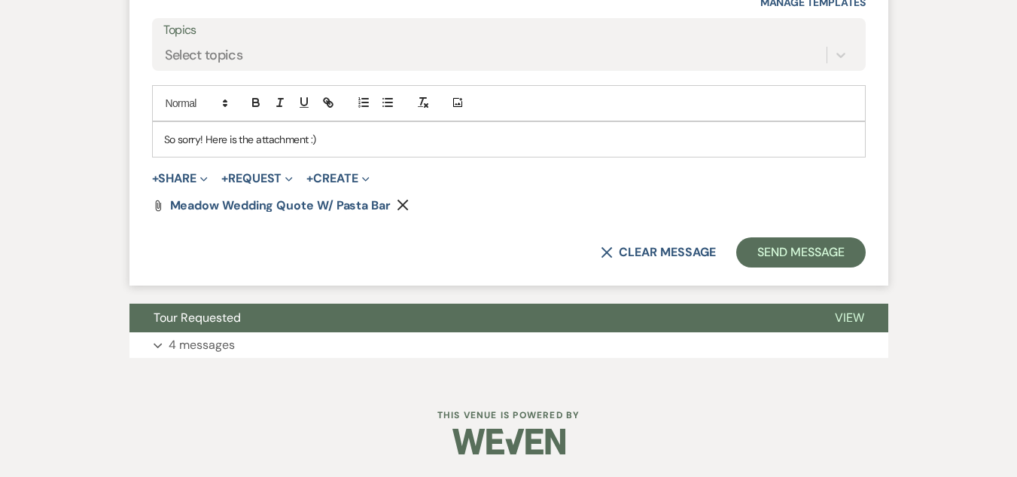
scroll to position [3963, 0]
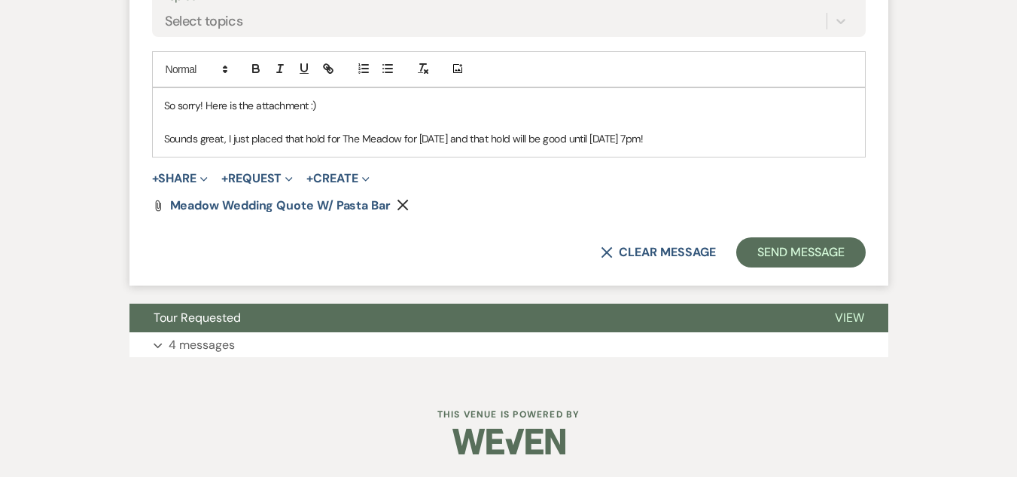
click at [431, 147] on p "Sounds great, I just placed that hold for The Meadow for MArch 27, 2027 and tha…" at bounding box center [509, 138] width 690 height 17
drag, startPoint x: 487, startPoint y: 239, endPoint x: 340, endPoint y: 234, distance: 146.9
click at [340, 147] on p "Sounds great, I just placed that hold for The Meadow for March 27, 2027 and tha…" at bounding box center [509, 138] width 690 height 17
click at [257, 75] on icon "button" at bounding box center [256, 69] width 14 height 14
click at [729, 147] on p "Sounds great, I just placed that hold for The Meadow for March 27, 2027 and tha…" at bounding box center [509, 138] width 690 height 17
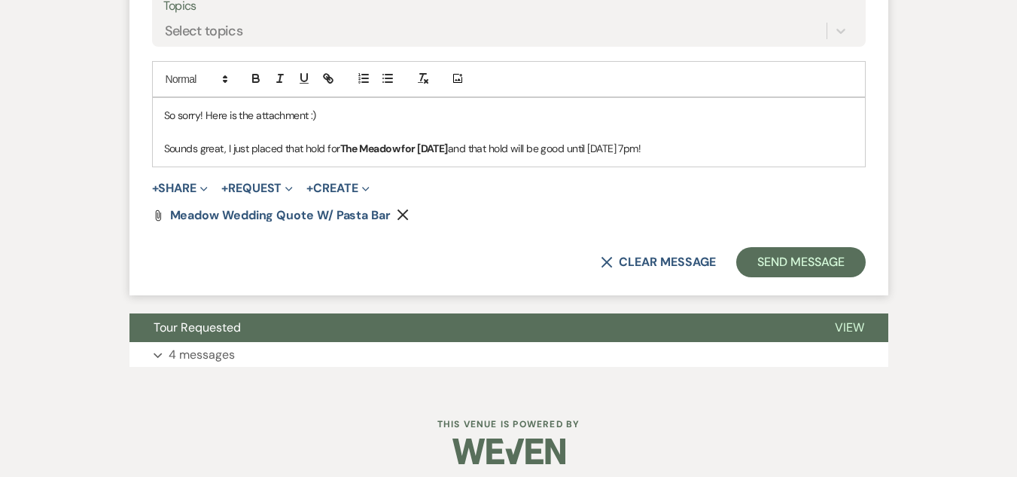
scroll to position [3925, 0]
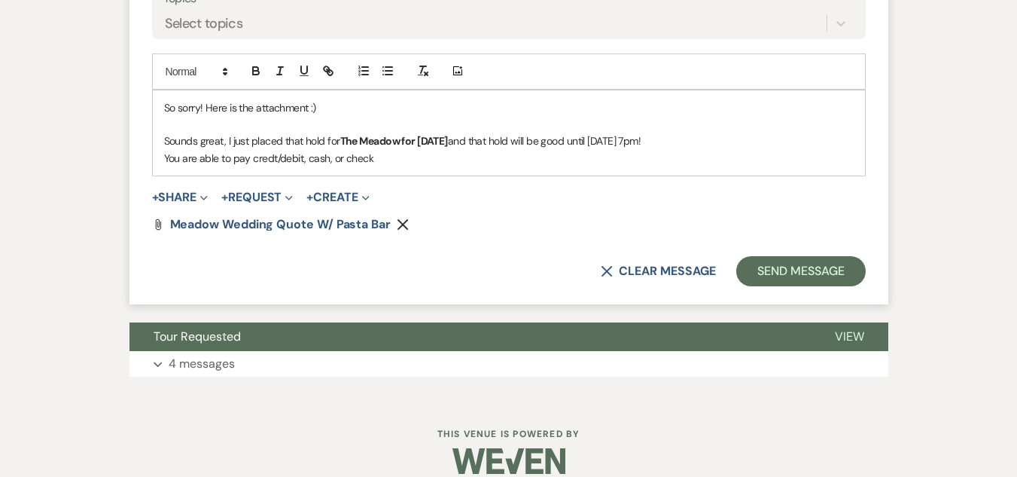
click at [272, 166] on p "You are able to pay credt/debit, cash, or check" at bounding box center [509, 158] width 690 height 17
click at [388, 166] on p "You are able to pay credit/debit, cash, or check" at bounding box center [509, 158] width 690 height 17
click at [682, 166] on p "You are able to pay credit/debit, cash, or check. You are also able to pay and …" at bounding box center [509, 158] width 690 height 17
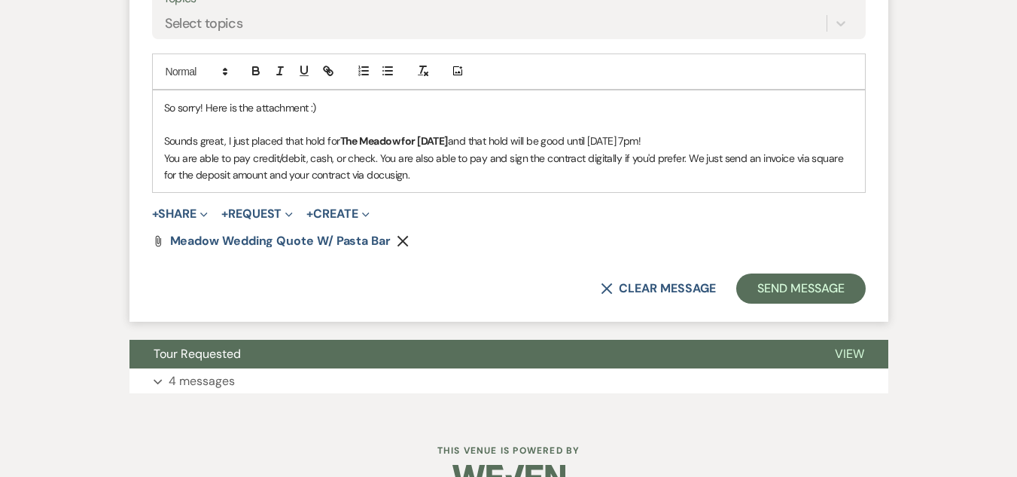
drag, startPoint x: 303, startPoint y: 294, endPoint x: 285, endPoint y: 297, distance: 18.3
click at [285, 184] on p "You are able to pay credit/debit, cash, or check. You are also able to pay and …" at bounding box center [509, 167] width 690 height 34
click at [303, 184] on p "You are able to pay credit/debit, cash, or check. You are also able to pay and …" at bounding box center [509, 167] width 690 height 34
click at [452, 184] on p "You are able to pay credit/debit card, cash, or check. You are also able to pay…" at bounding box center [509, 167] width 690 height 34
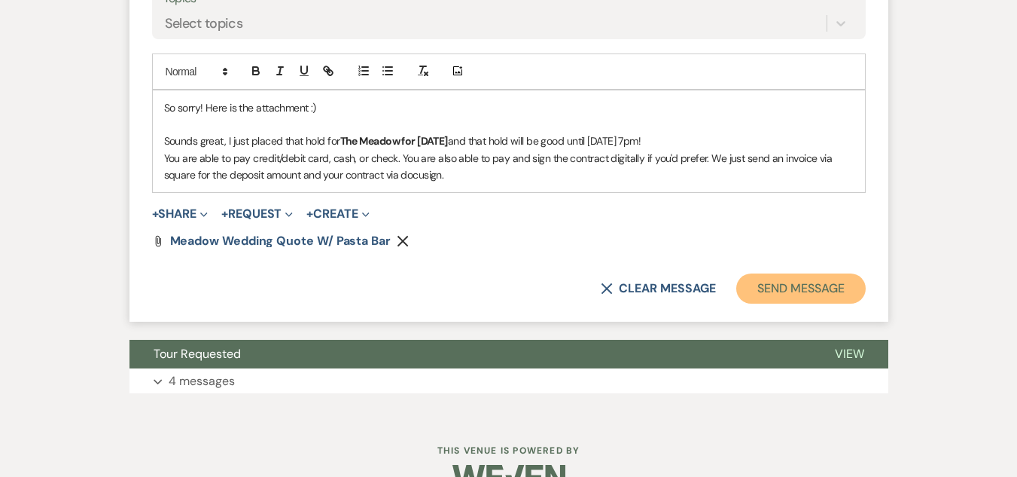
click at [773, 303] on button "Send Message" at bounding box center [800, 288] width 129 height 30
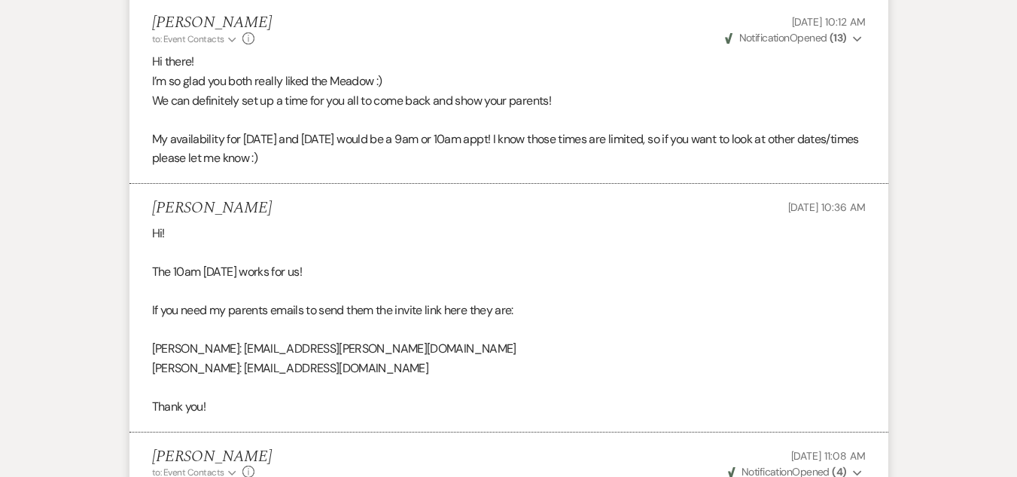
scroll to position [0, 0]
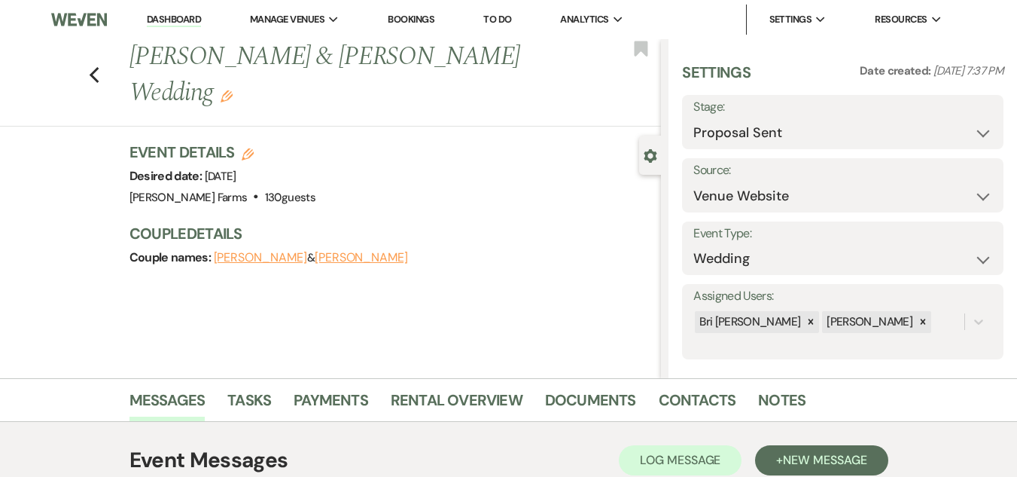
click at [164, 17] on link "Dashboard" at bounding box center [174, 20] width 54 height 14
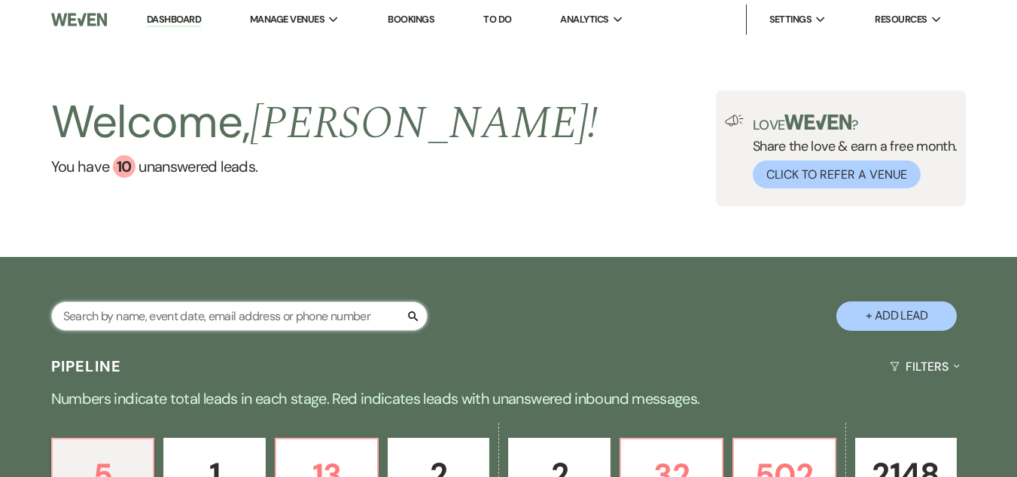
click at [225, 315] on input "text" at bounding box center [239, 315] width 376 height 29
type input "[PERSON_NAME]"
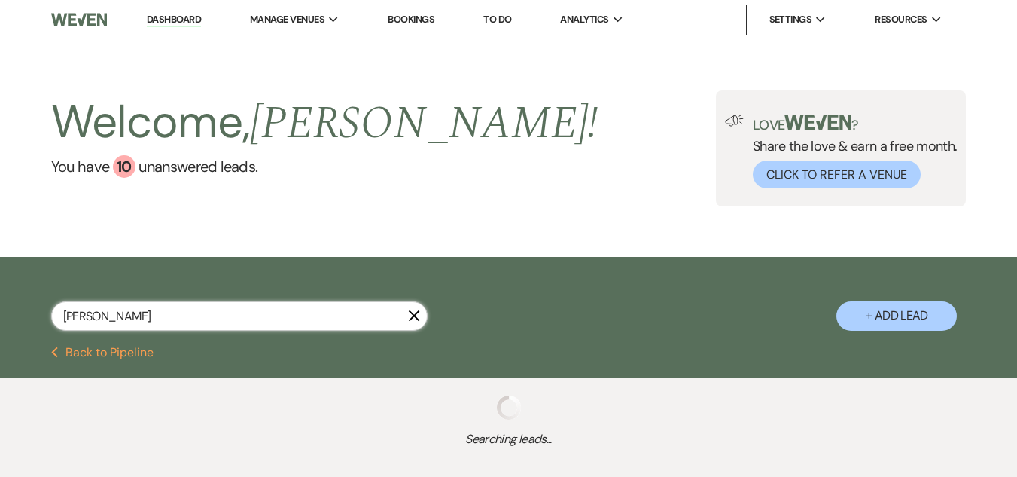
select select "6"
select select "8"
select select "5"
select select "8"
select select "5"
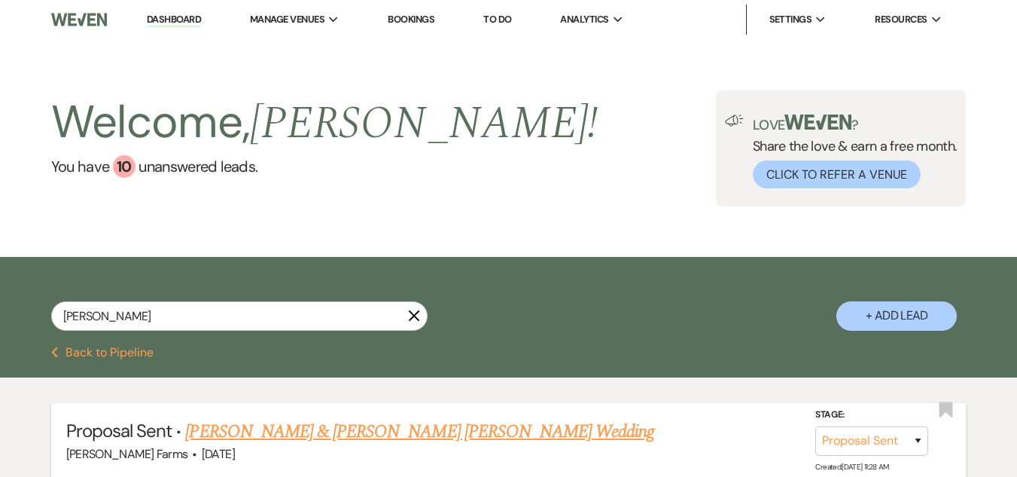
click at [366, 432] on link "Adriana Vallenari & Connor Kriegel's Wedding" at bounding box center [419, 431] width 469 height 27
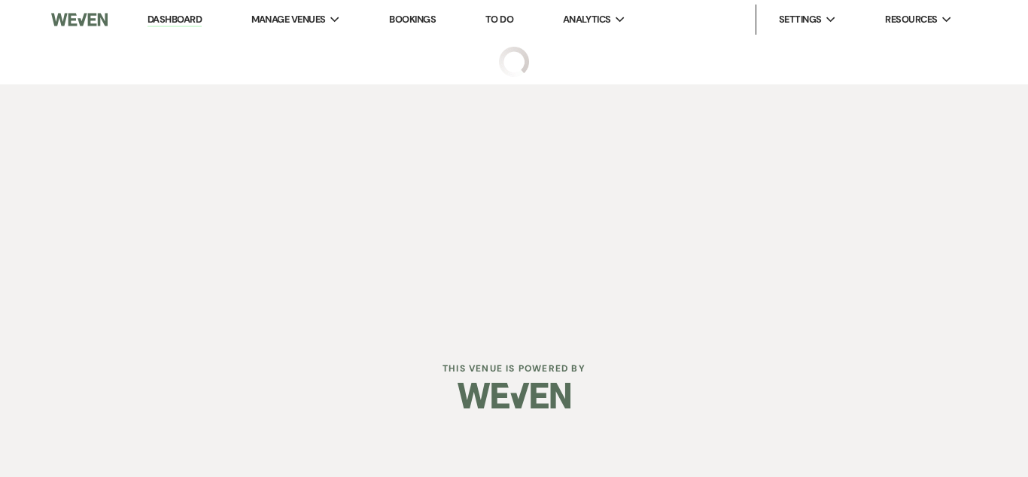
select select "6"
select select "5"
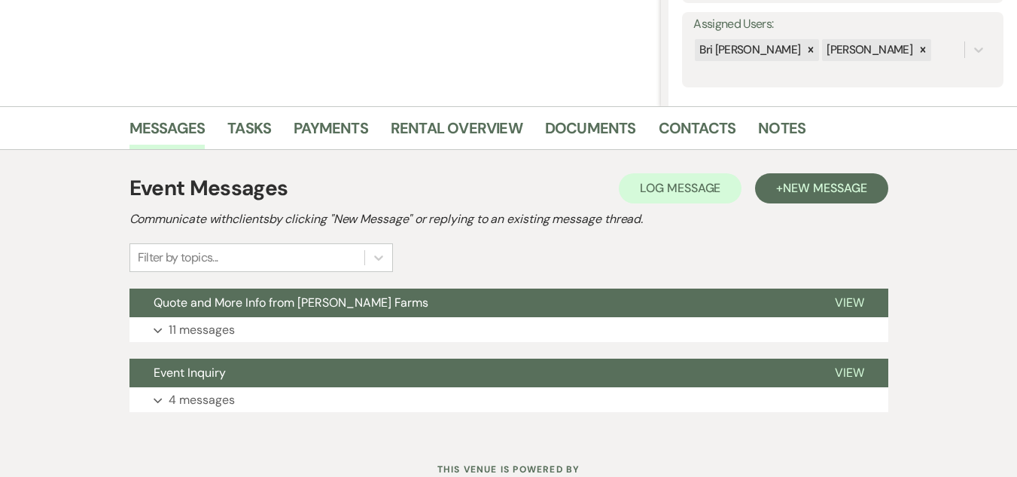
scroll to position [327, 0]
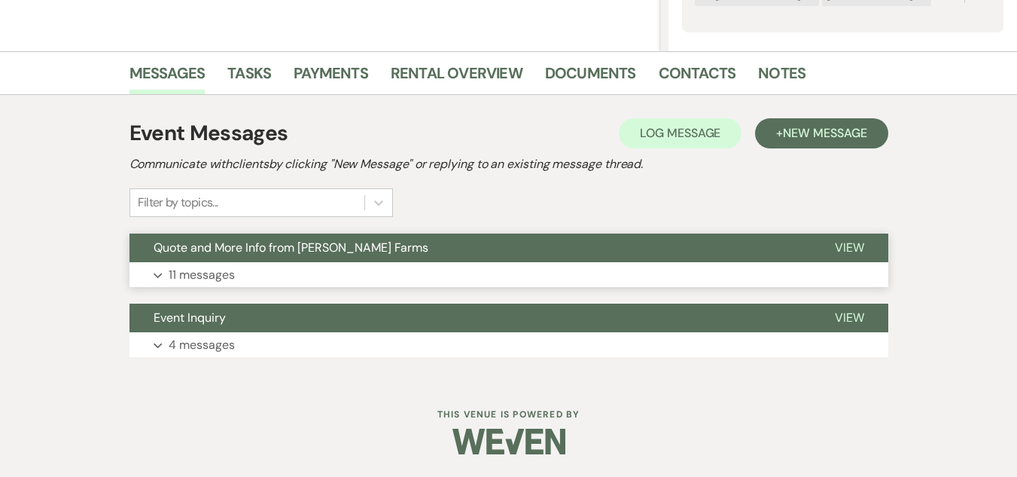
click at [384, 251] on button "Quote and More Info from [PERSON_NAME] Farms" at bounding box center [469, 247] width 681 height 29
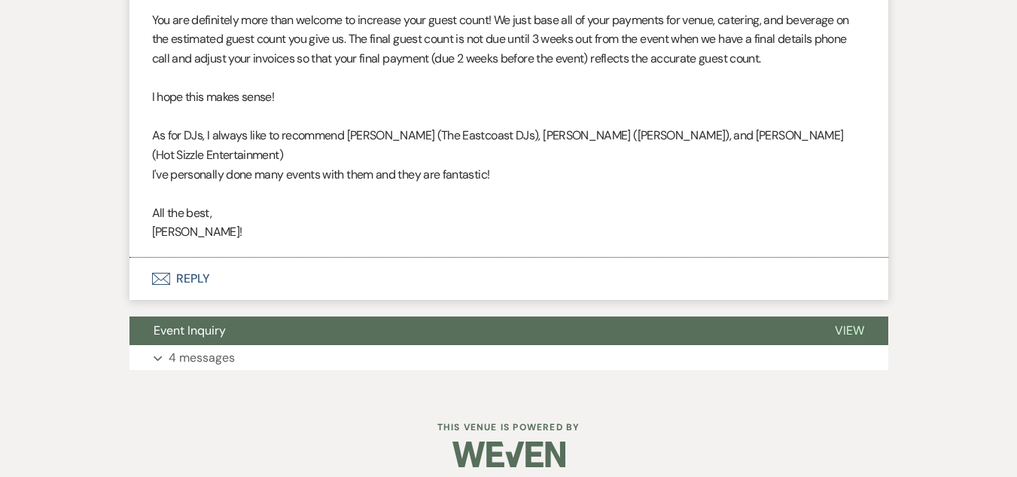
scroll to position [2225, 0]
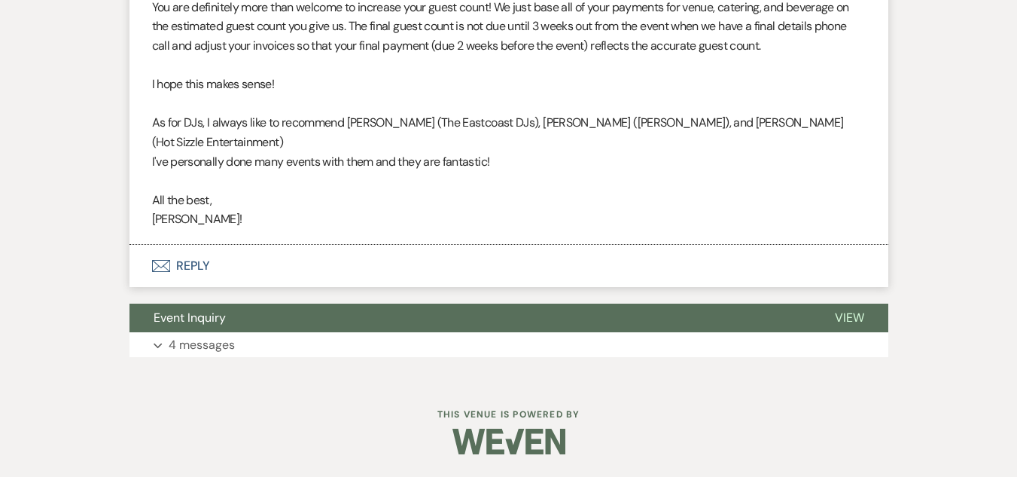
click at [304, 260] on button "Envelope Reply" at bounding box center [508, 266] width 759 height 42
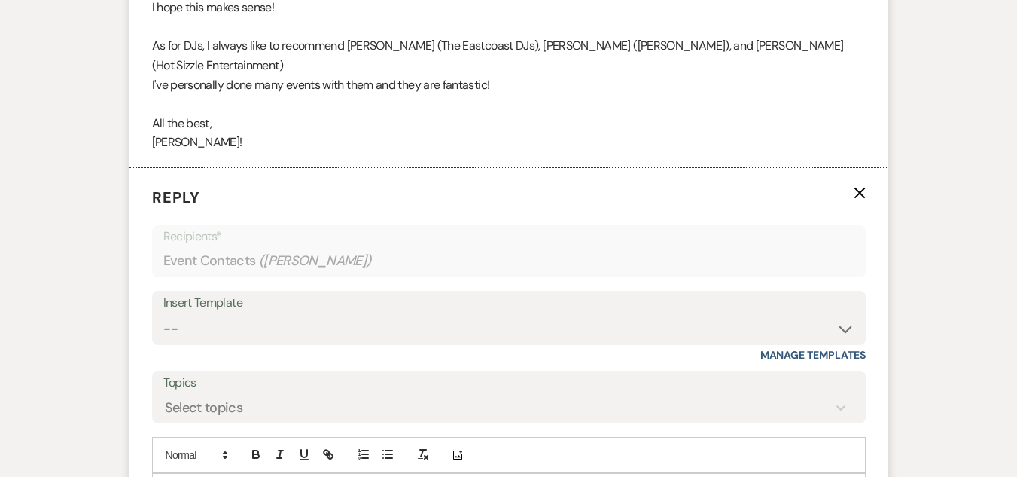
scroll to position [2397, 0]
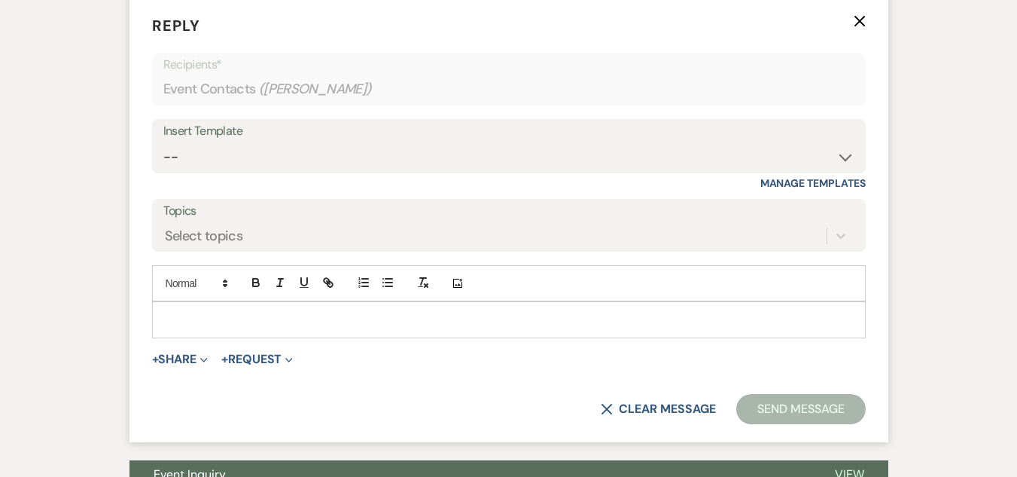
click at [571, 327] on p at bounding box center [509, 319] width 690 height 17
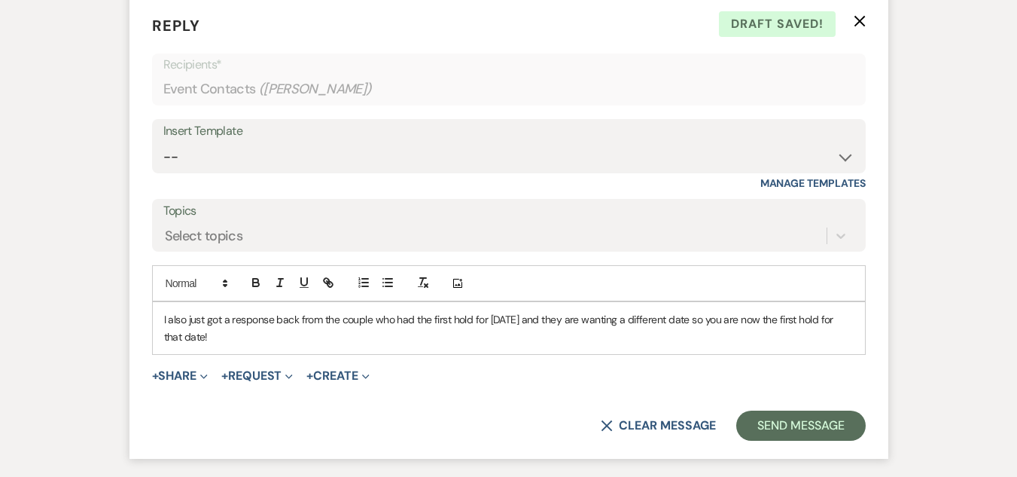
click at [487, 345] on p "I also just got a response back from the couple who had the first hold for Dec …" at bounding box center [509, 328] width 690 height 34
click at [259, 289] on icon "button" at bounding box center [256, 283] width 14 height 14
click at [790, 345] on p "I also just got a response back from the couple who had the first hold for The …" at bounding box center [509, 328] width 690 height 34
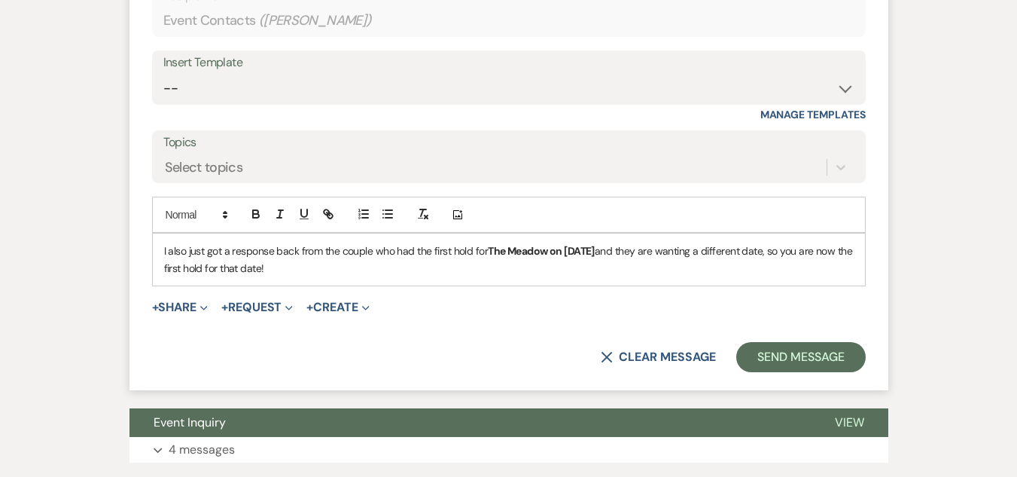
scroll to position [2491, 0]
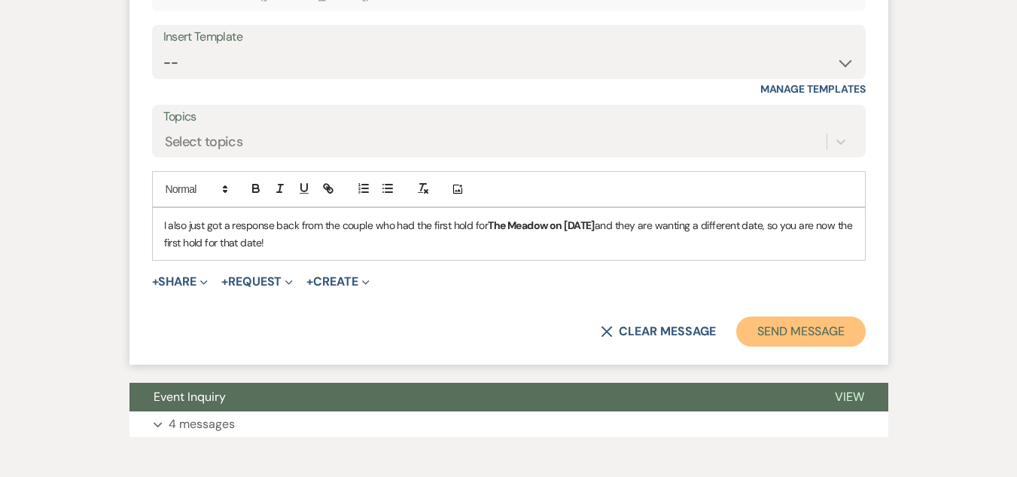
click at [767, 346] on button "Send Message" at bounding box center [800, 331] width 129 height 30
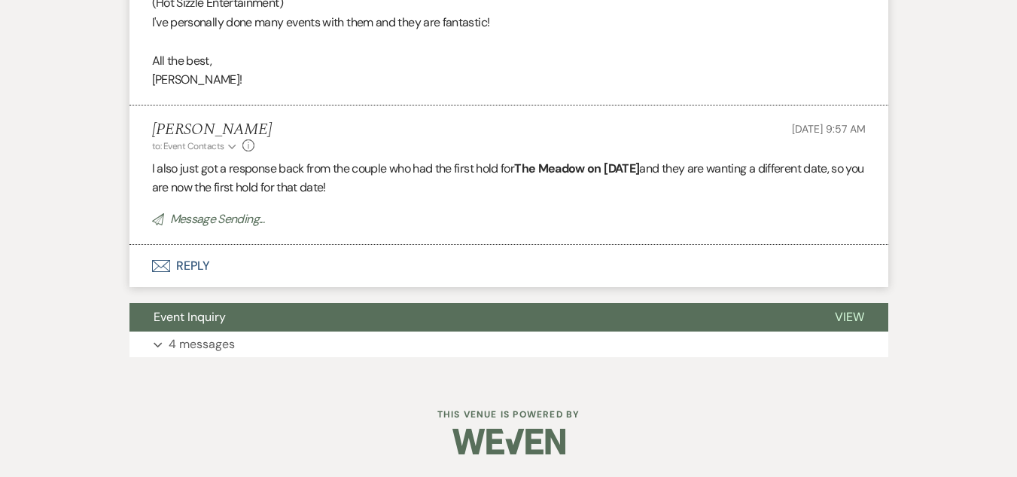
scroll to position [2333, 0]
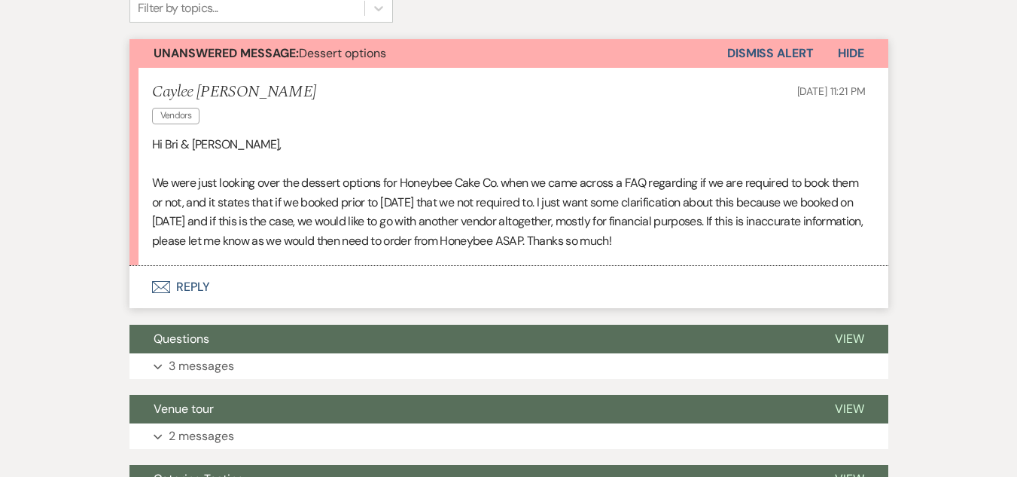
drag, startPoint x: 187, startPoint y: 242, endPoint x: 156, endPoint y: 255, distance: 33.7
click at [156, 281] on icon "Envelope" at bounding box center [161, 287] width 18 height 12
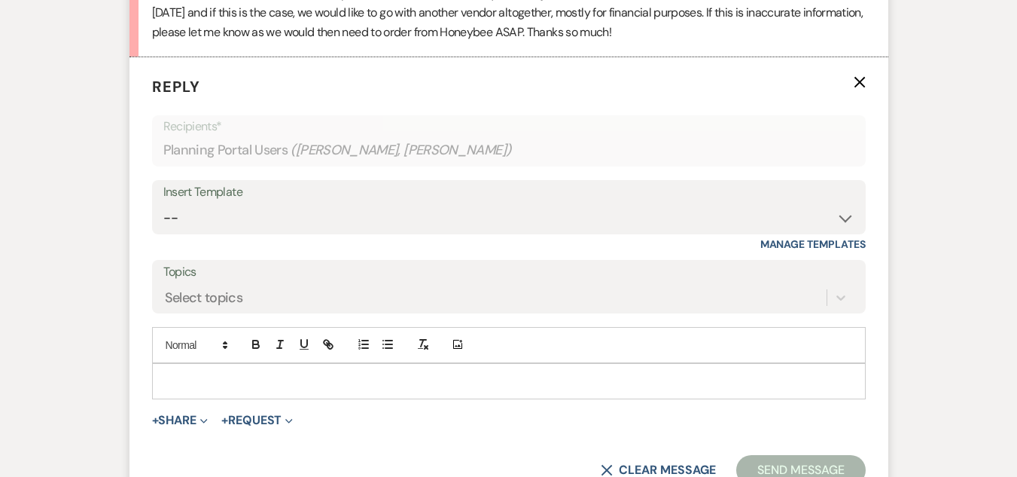
scroll to position [644, 0]
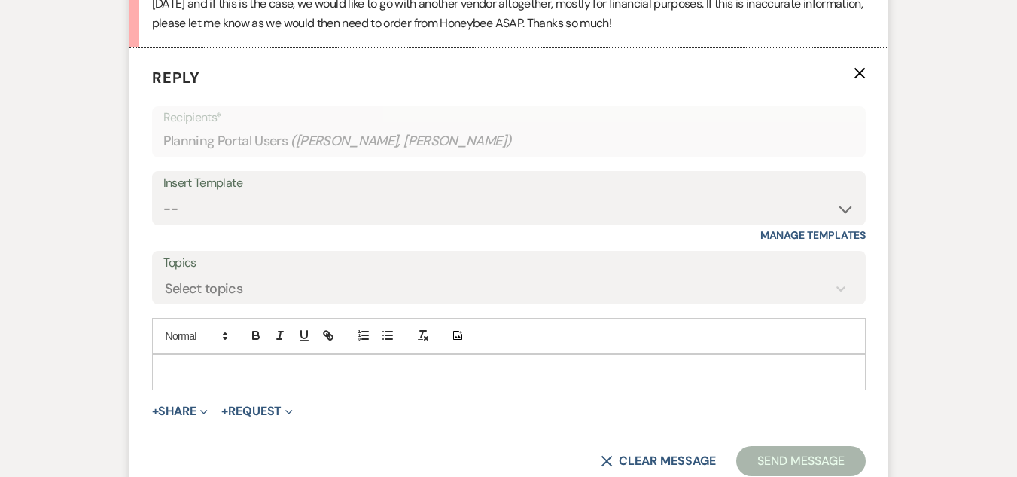
click at [489, 364] on p at bounding box center [509, 372] width 690 height 17
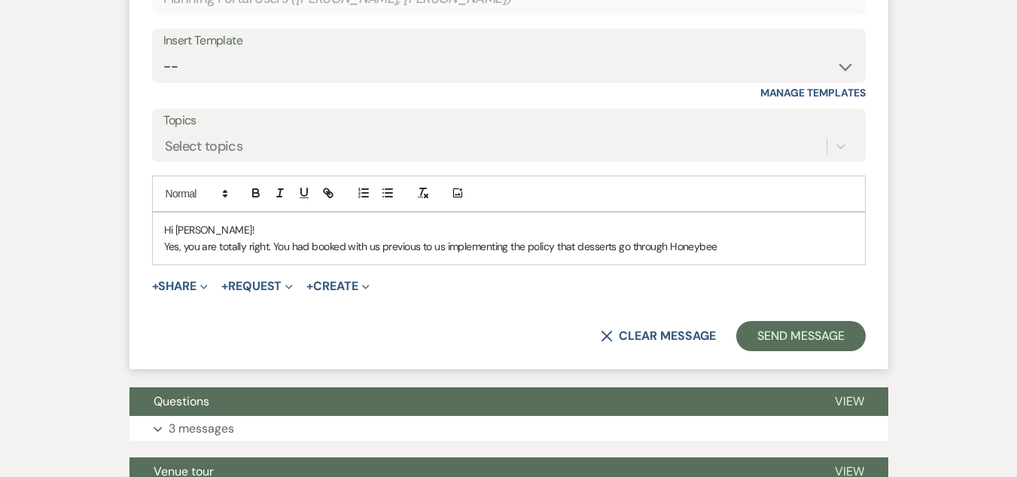
scroll to position [792, 0]
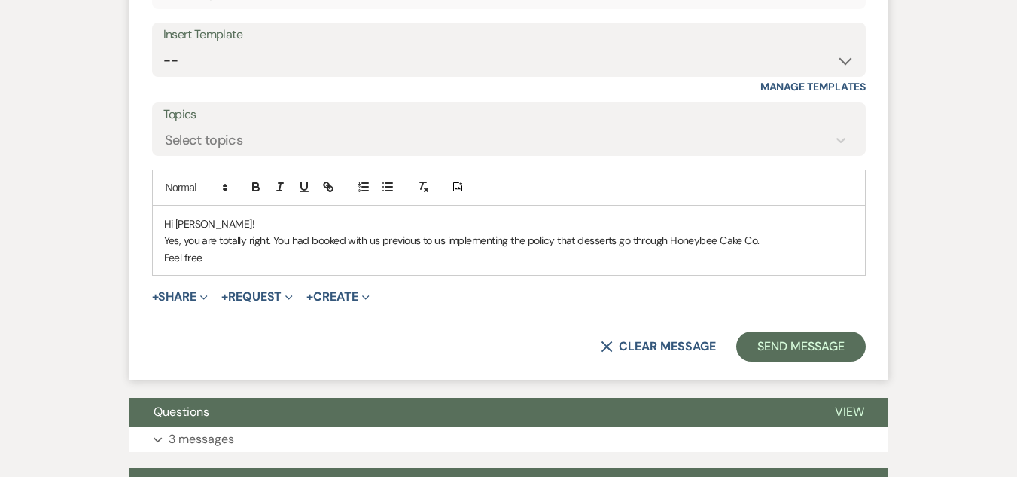
click at [768, 232] on p "Yes, you are totally right. You had booked with us previous to us implementing …" at bounding box center [509, 240] width 690 height 17
click at [214, 249] on p "Feel free" at bounding box center [509, 257] width 690 height 17
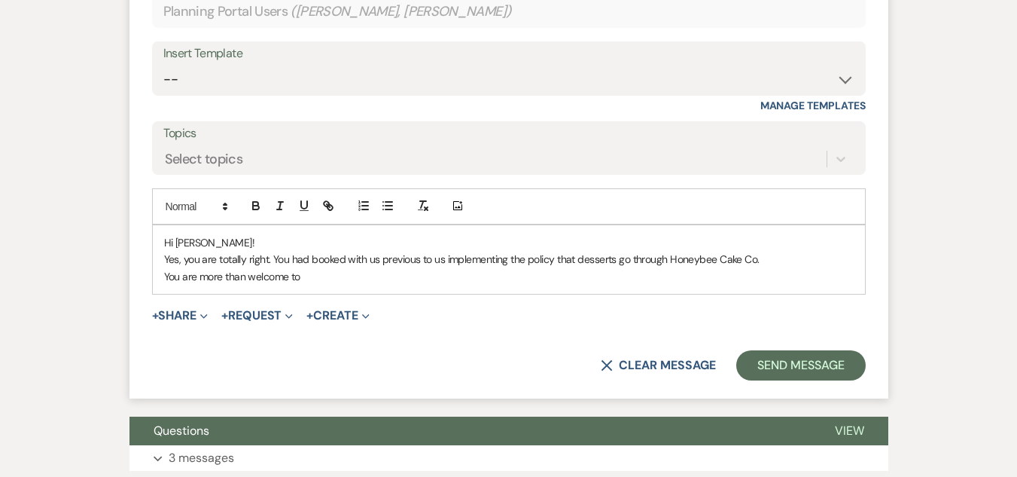
scroll to position [786, 0]
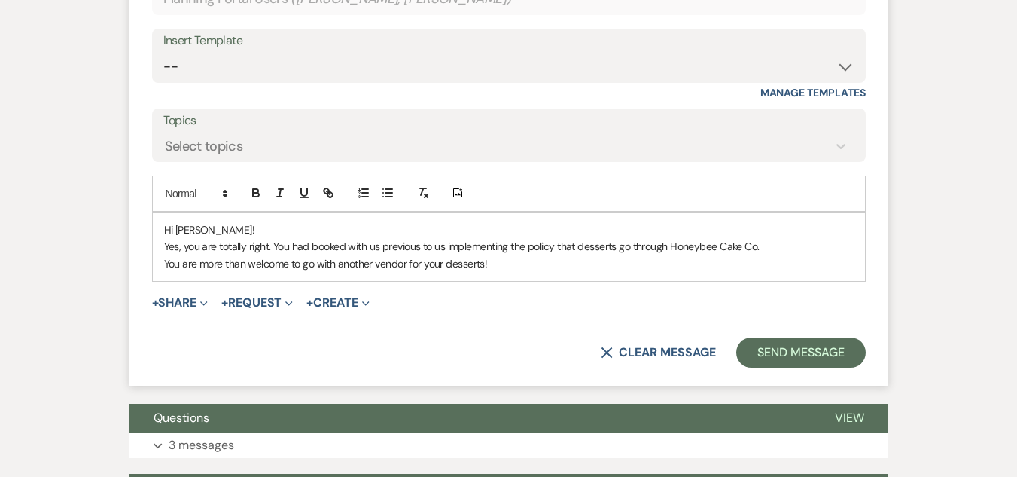
click at [614, 238] on p "Yes, you are totally right. You had booked with us previous to us implementing …" at bounding box center [509, 246] width 690 height 17
click at [620, 238] on p "Yes, you are totally right. You had booked with us previous to us implementing …" at bounding box center [509, 246] width 690 height 17
click at [825, 337] on button "Send Message" at bounding box center [800, 352] width 129 height 30
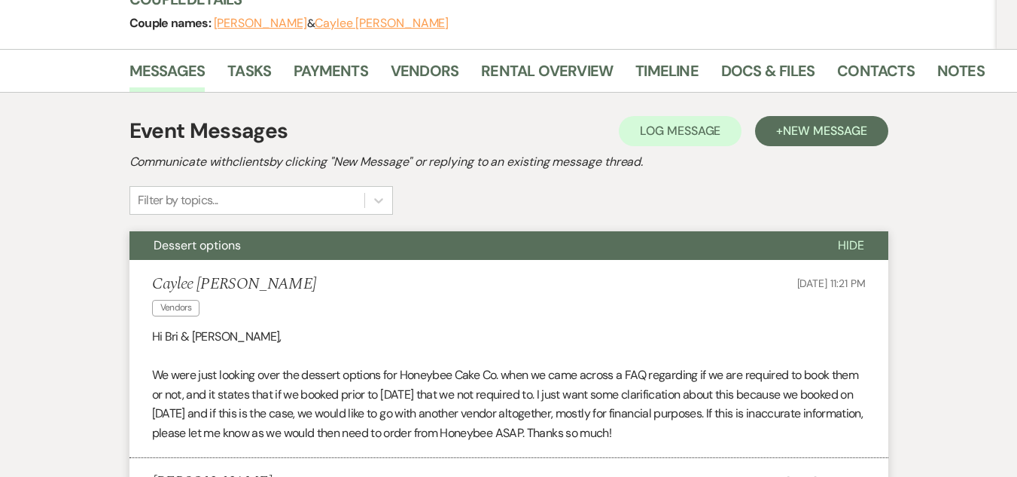
scroll to position [237, 0]
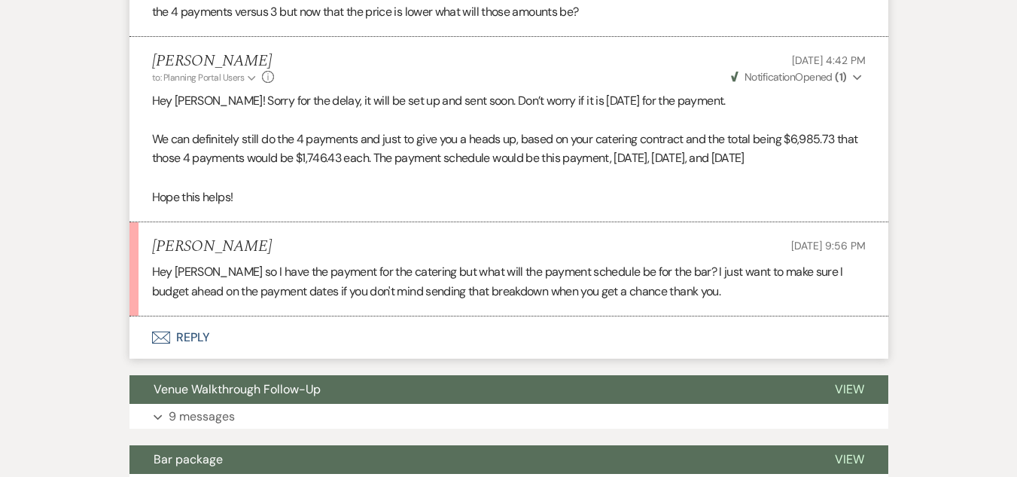
click at [190, 316] on button "Envelope Reply" at bounding box center [508, 337] width 759 height 42
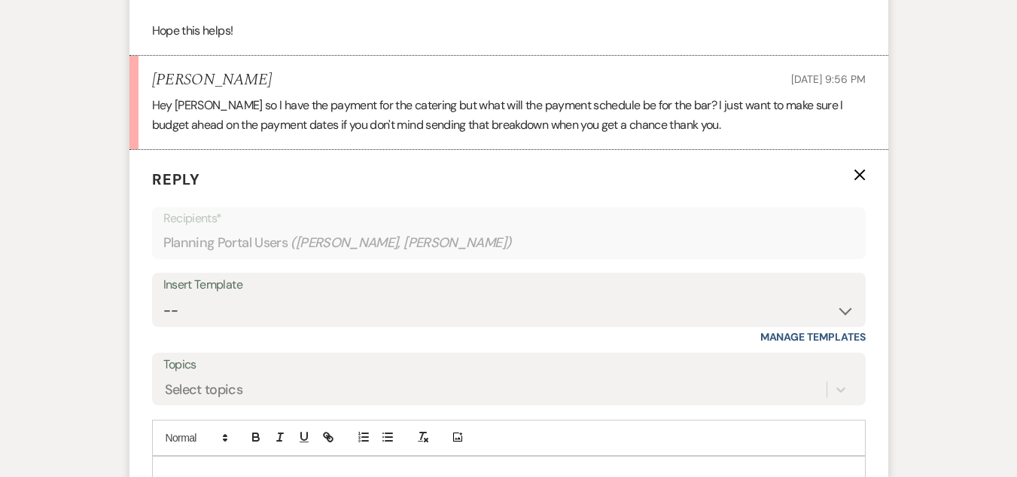
scroll to position [4869, 0]
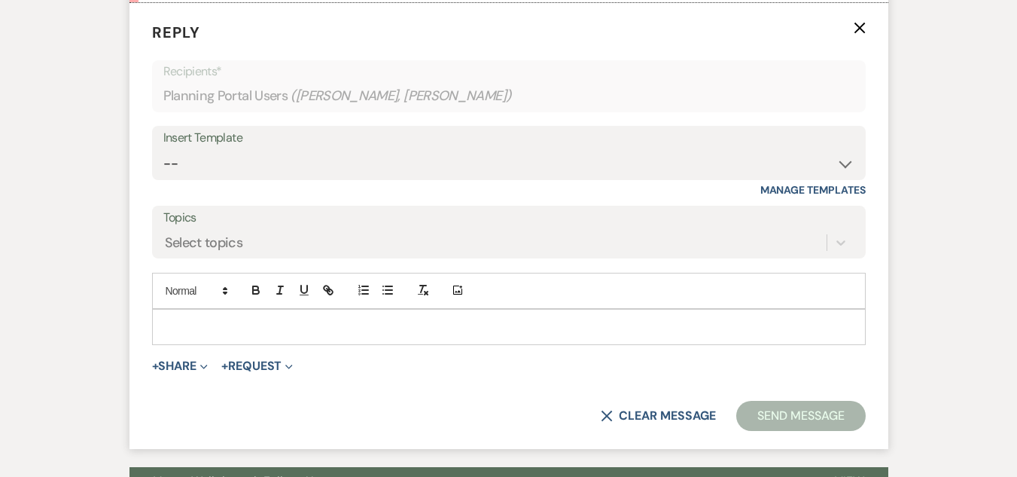
click at [538, 318] on p at bounding box center [509, 326] width 690 height 17
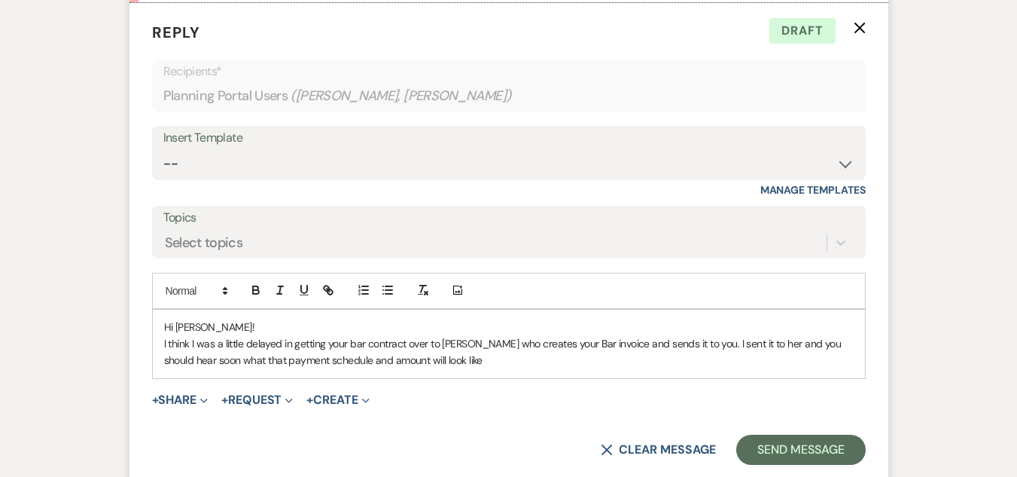
click at [439, 335] on p "I think I was a little delayed in getting your bar contract over to [PERSON_NAM…" at bounding box center [509, 352] width 690 height 34
click at [696, 335] on p "I think I was a little delayed in getting your bar contract over to [PERSON_NAM…" at bounding box center [509, 352] width 690 height 34
click at [215, 340] on p "I think I was a little delayed in getting your bar contract over to [PERSON_NAM…" at bounding box center [509, 352] width 690 height 34
click at [582, 343] on p "I think I was a little delayed in getting your bar contract over to [PERSON_NAM…" at bounding box center [509, 352] width 690 height 34
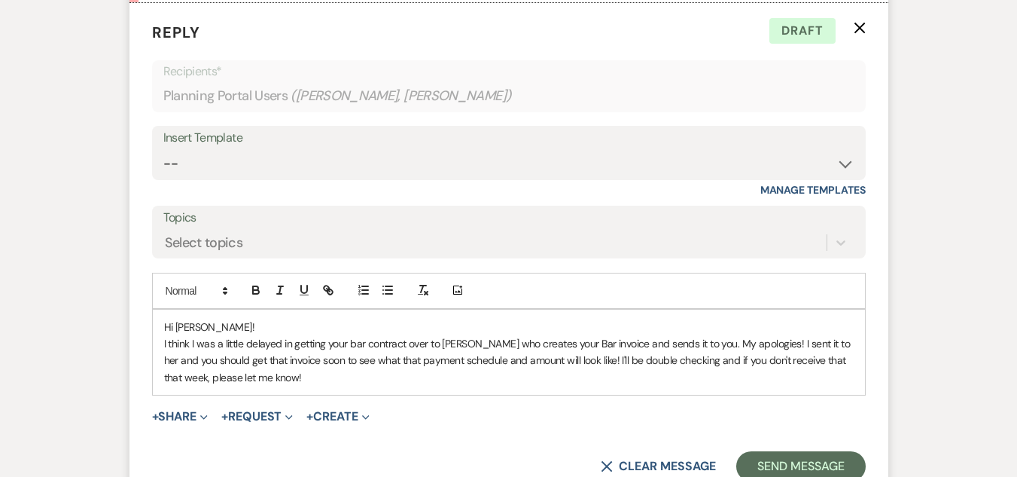
click at [832, 343] on p "I think I was a little delayed in getting your bar contract over to [PERSON_NAM…" at bounding box center [509, 360] width 690 height 50
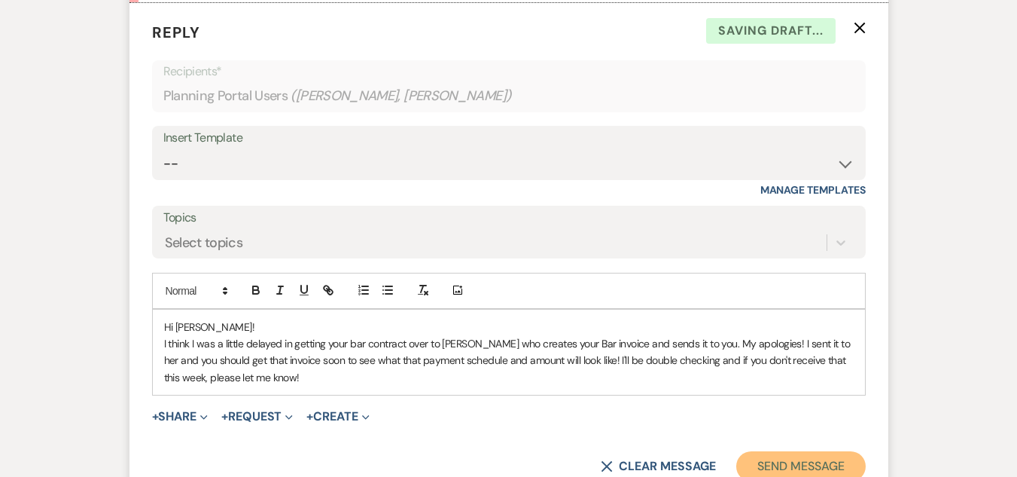
click at [775, 451] on button "Send Message" at bounding box center [800, 466] width 129 height 30
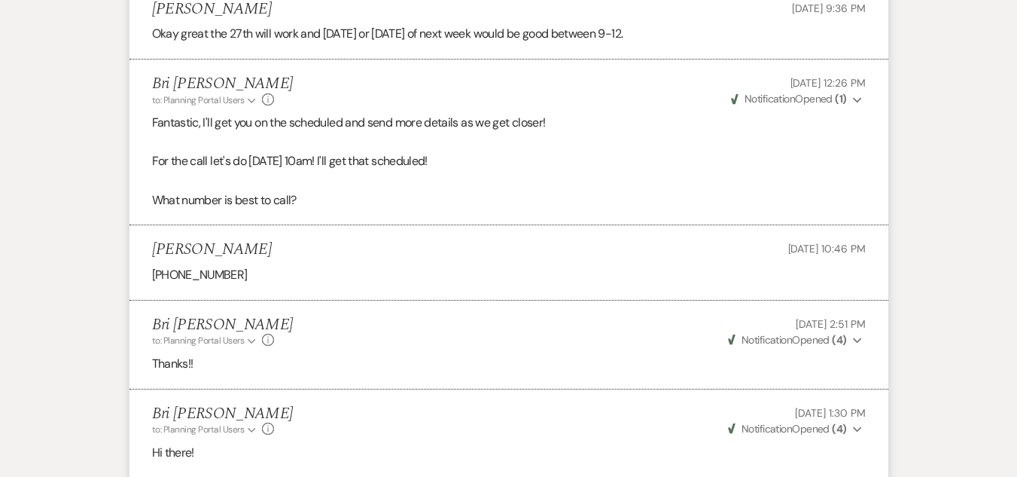
scroll to position [1400, 0]
